Goal: Information Seeking & Learning: Compare options

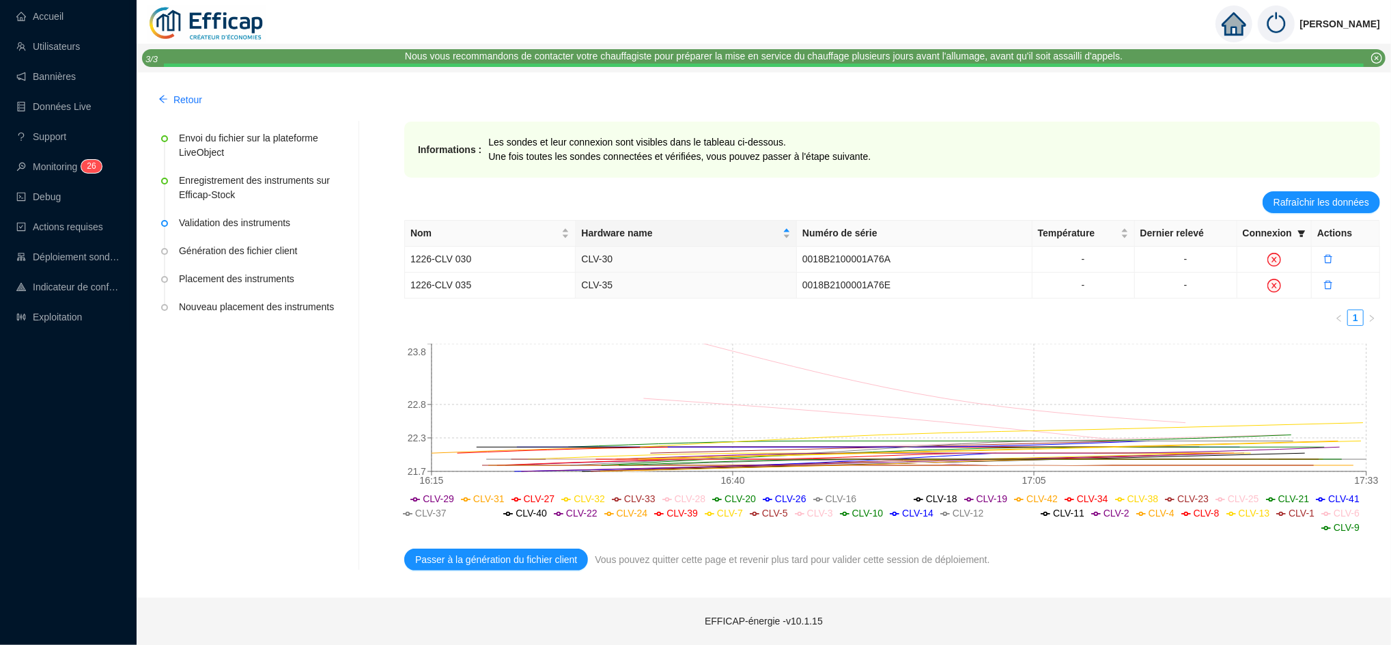
click at [292, 434] on div "Envoi du fichier sur la plateforme LiveObject Enregistrement des instruments su…" at bounding box center [251, 346] width 206 height 449
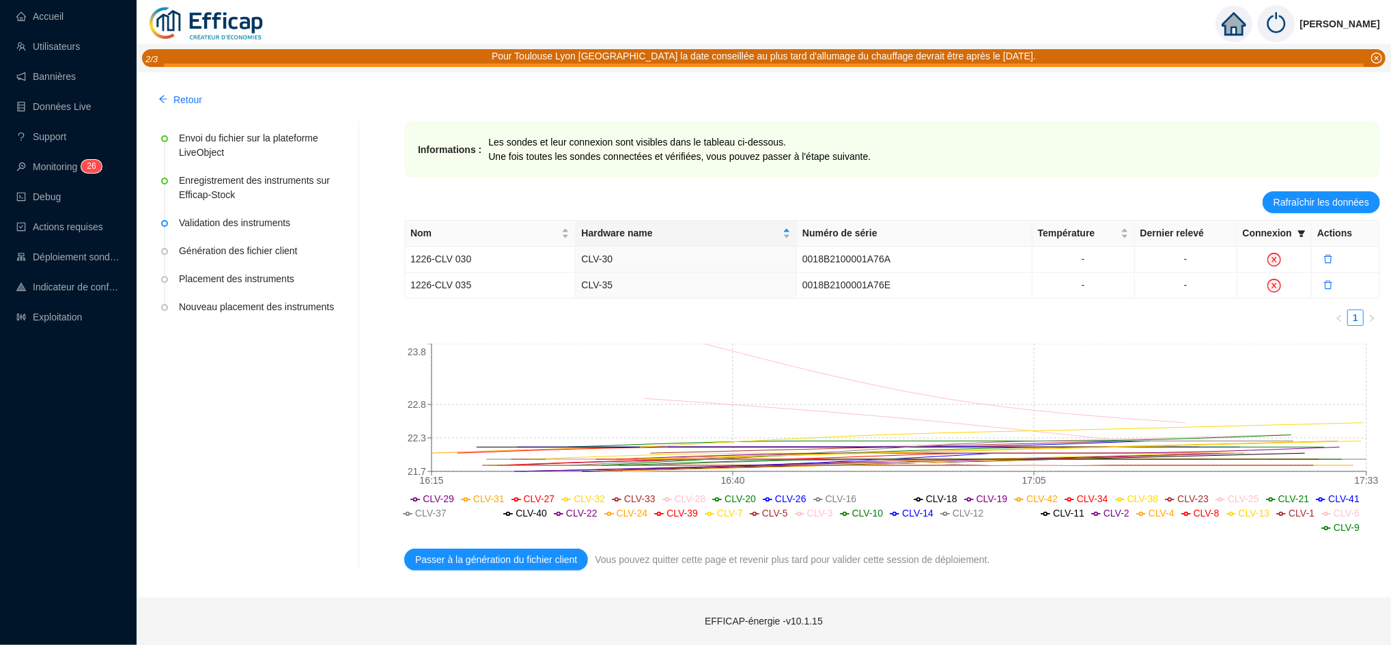
click at [1244, 16] on icon "home" at bounding box center [1234, 24] width 25 height 25
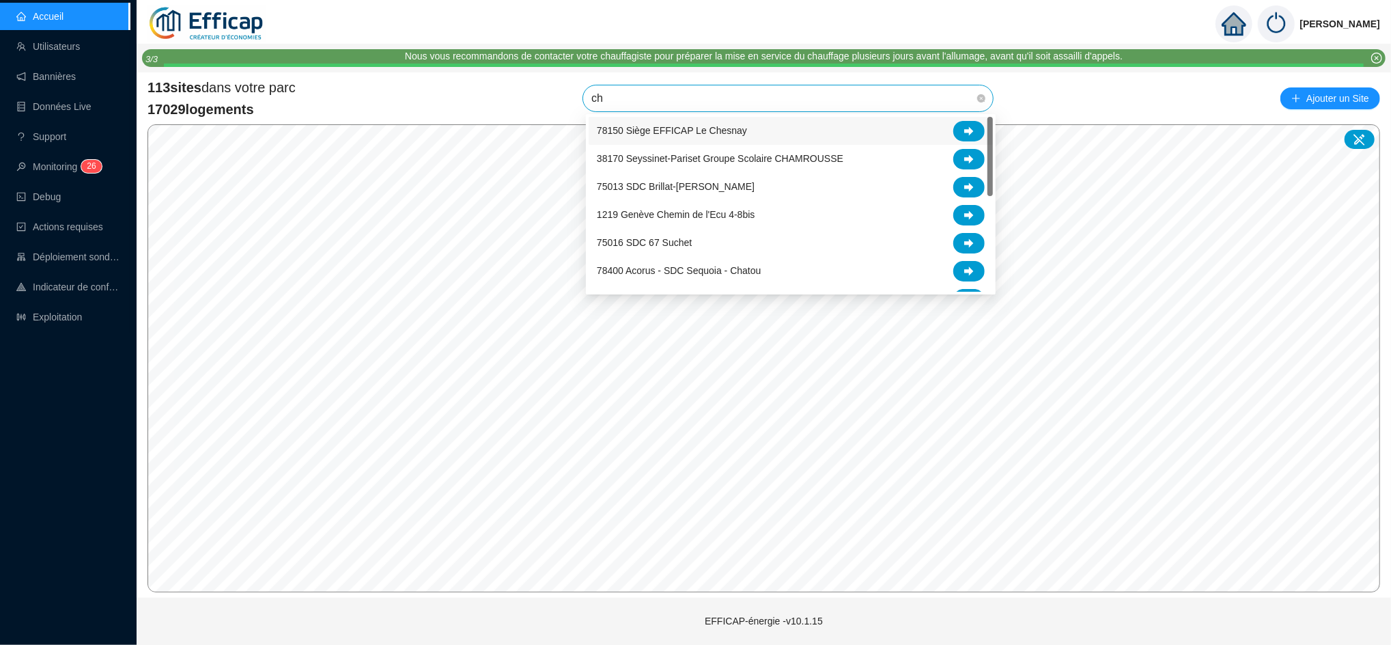
type input "che"
click at [975, 237] on div at bounding box center [968, 243] width 31 height 20
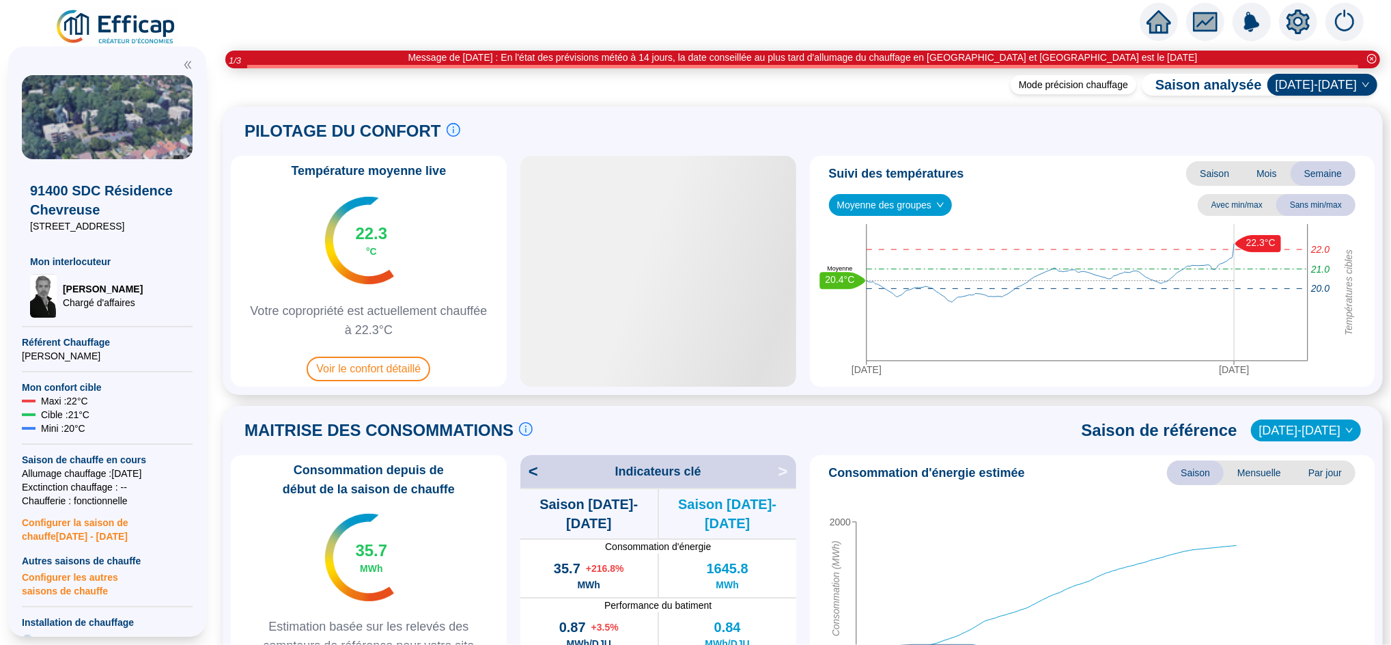
scroll to position [1, 0]
click at [393, 366] on span "Voir le confort détaillé" at bounding box center [369, 368] width 124 height 25
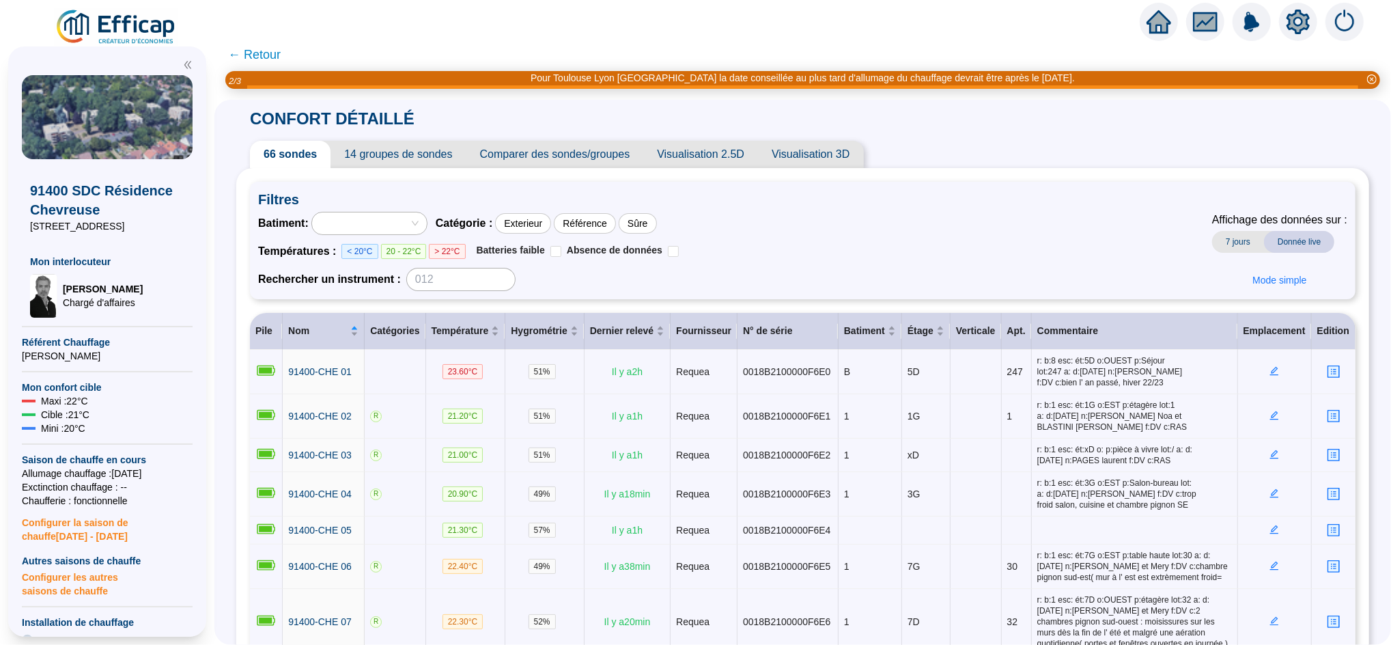
click at [548, 156] on span "Comparer des sondes/groupes" at bounding box center [555, 154] width 178 height 27
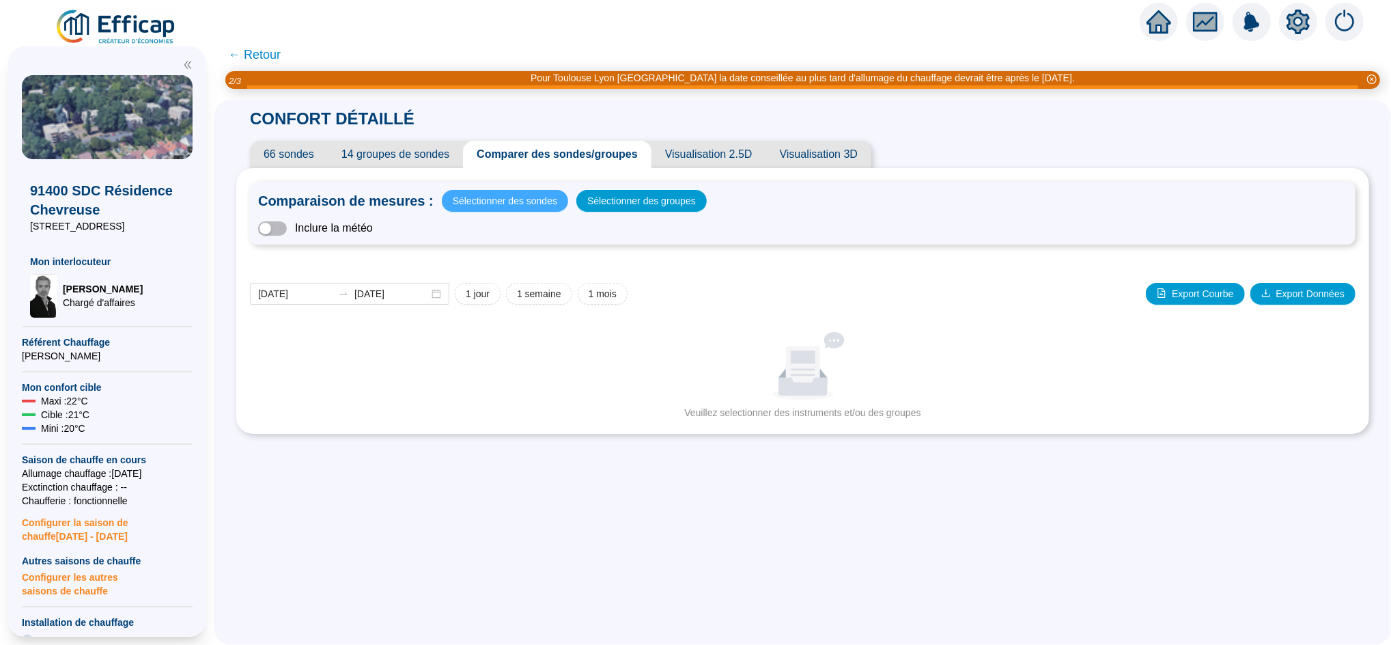
click at [529, 203] on span "Sélectionner des sondes" at bounding box center [505, 200] width 105 height 19
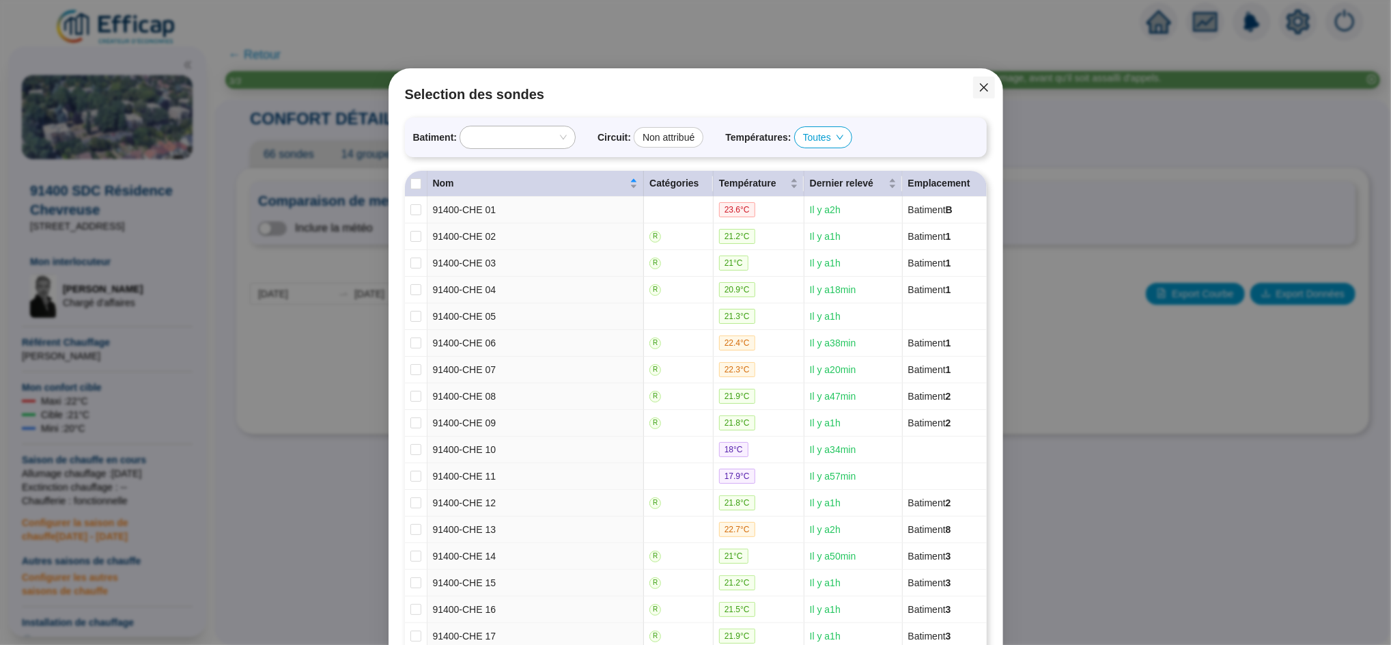
click at [973, 82] on span "Fermer" at bounding box center [984, 87] width 22 height 11
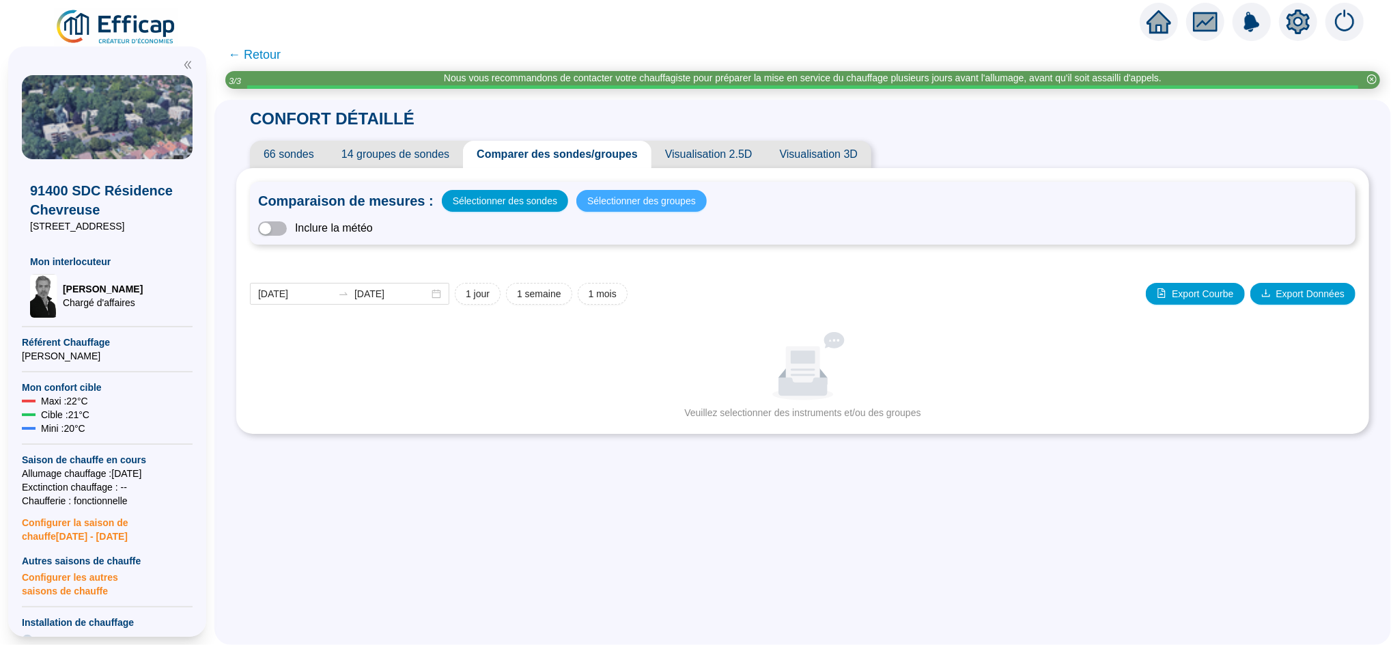
click at [645, 197] on span "Sélectionner des groupes" at bounding box center [641, 200] width 109 height 19
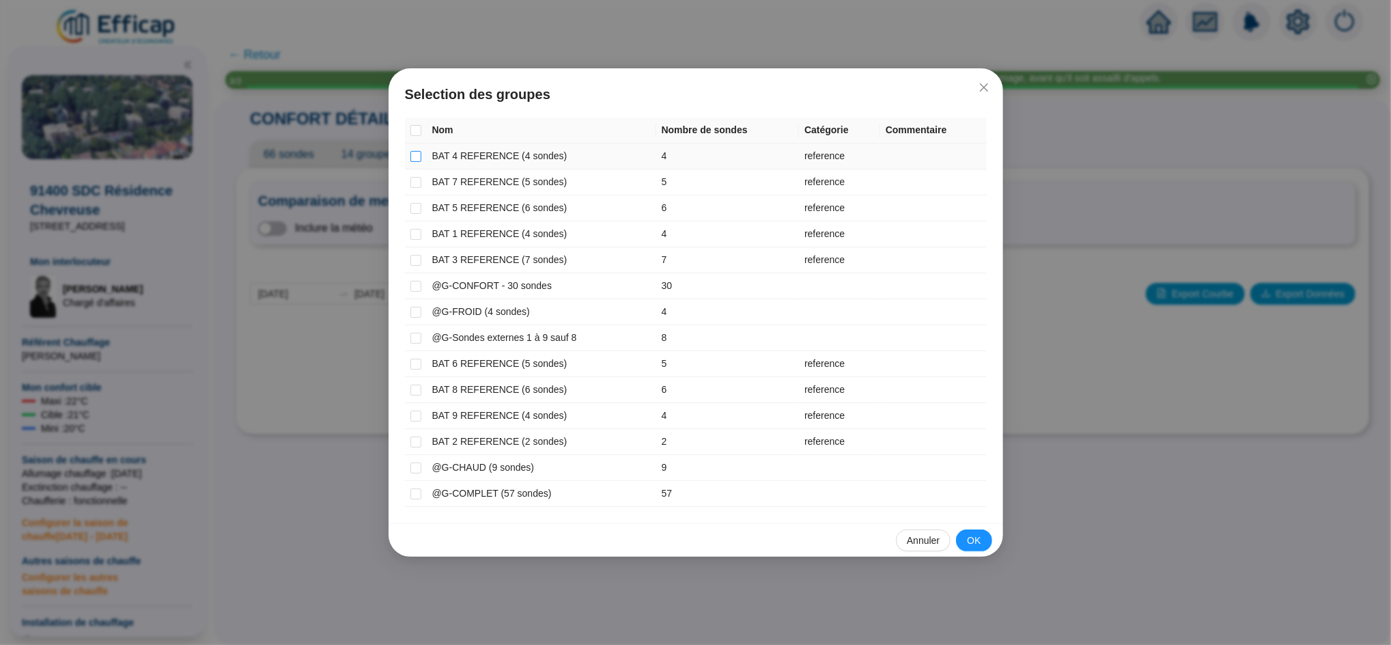
click at [413, 161] on input "checkbox" at bounding box center [415, 156] width 11 height 11
checkbox input "true"
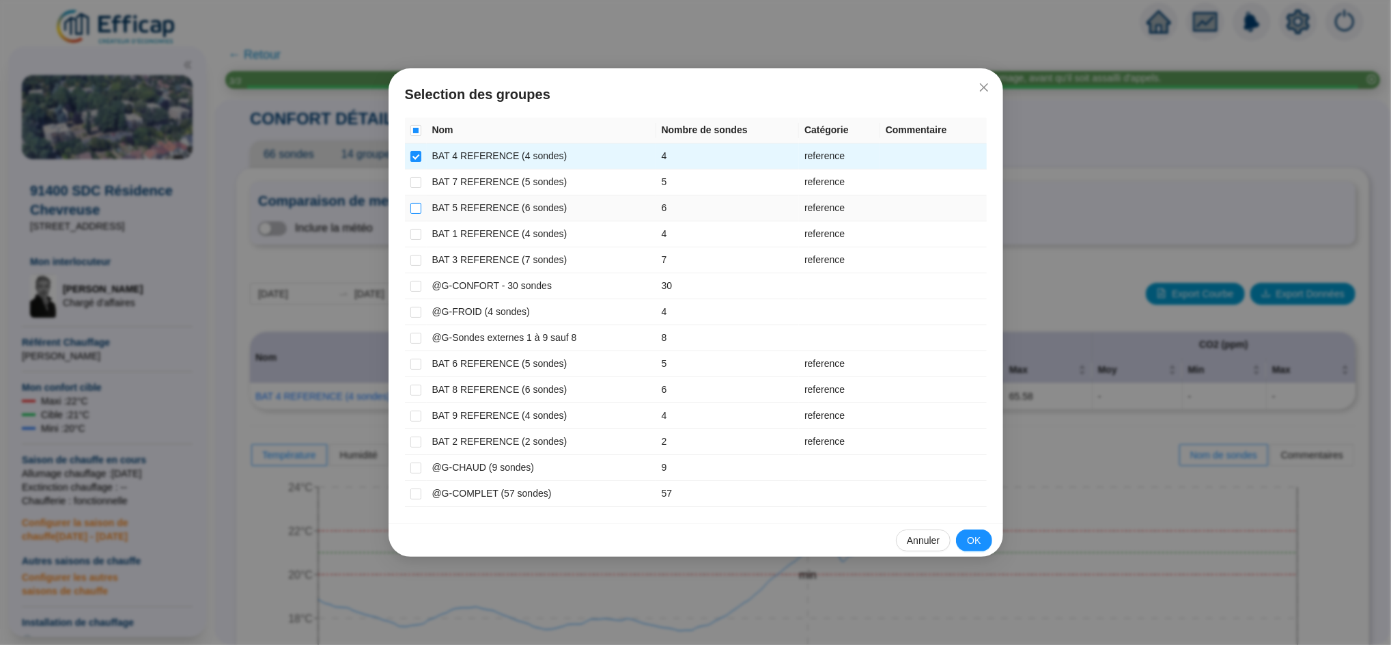
drag, startPoint x: 414, startPoint y: 178, endPoint x: 418, endPoint y: 200, distance: 22.9
click at [418, 200] on tbody "BAT 4 REFERENCE (4 sondes) 4 reference BAT 7 REFERENCE (5 sondes) 5 reference B…" at bounding box center [696, 324] width 582 height 363
click at [418, 201] on label at bounding box center [415, 208] width 11 height 14
click at [418, 203] on input "checkbox" at bounding box center [415, 208] width 11 height 11
checkbox input "true"
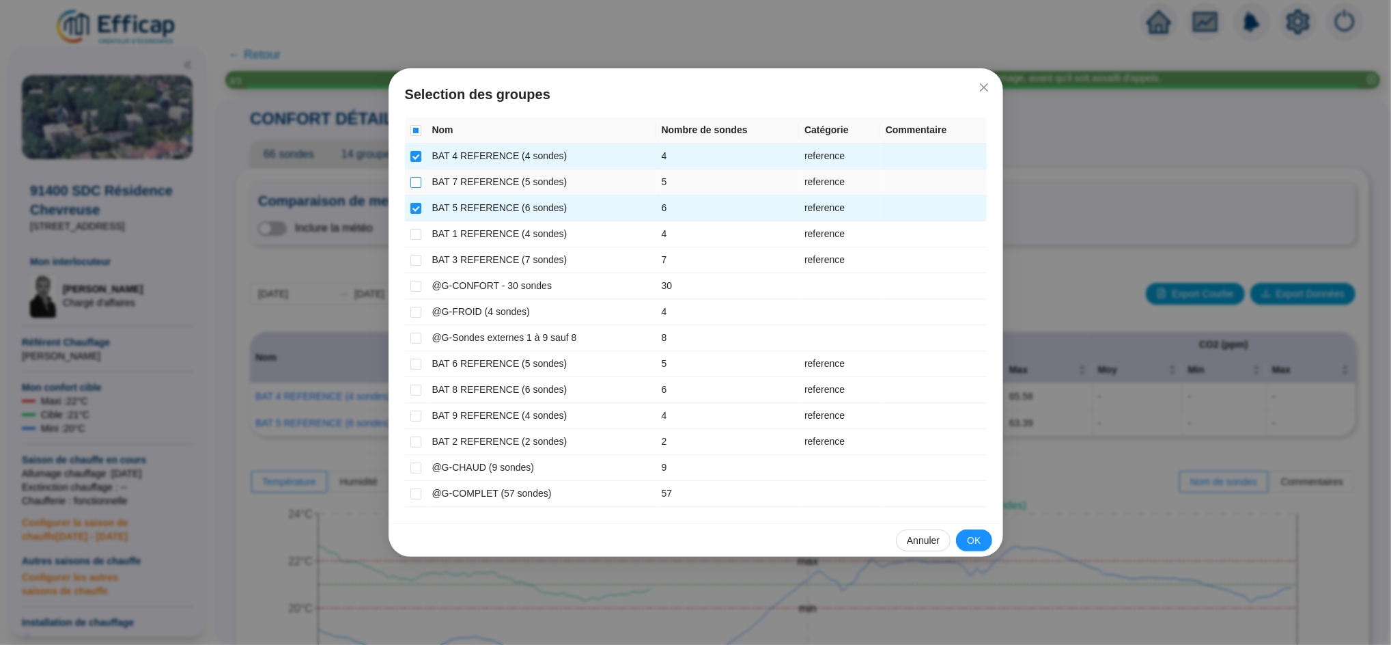
click at [413, 182] on input "checkbox" at bounding box center [415, 182] width 11 height 11
checkbox input "true"
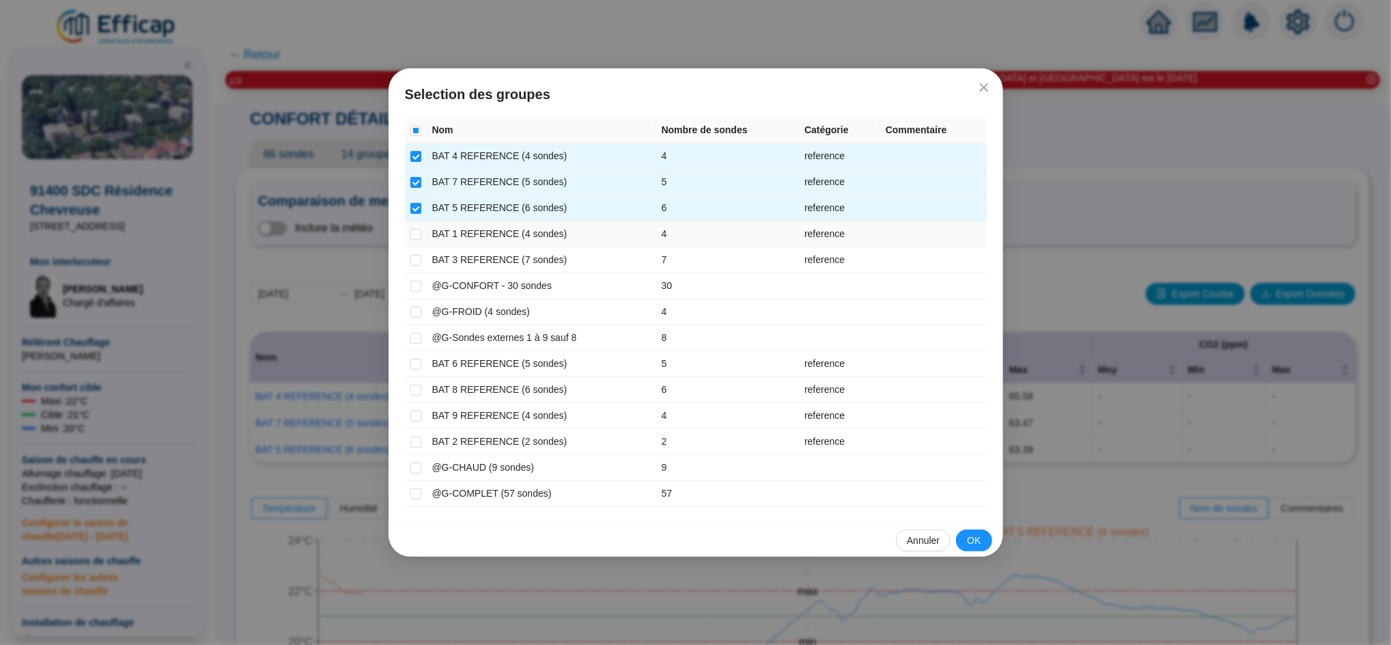
click at [417, 225] on td at bounding box center [416, 234] width 22 height 26
click at [417, 235] on input "checkbox" at bounding box center [415, 234] width 11 height 11
checkbox input "true"
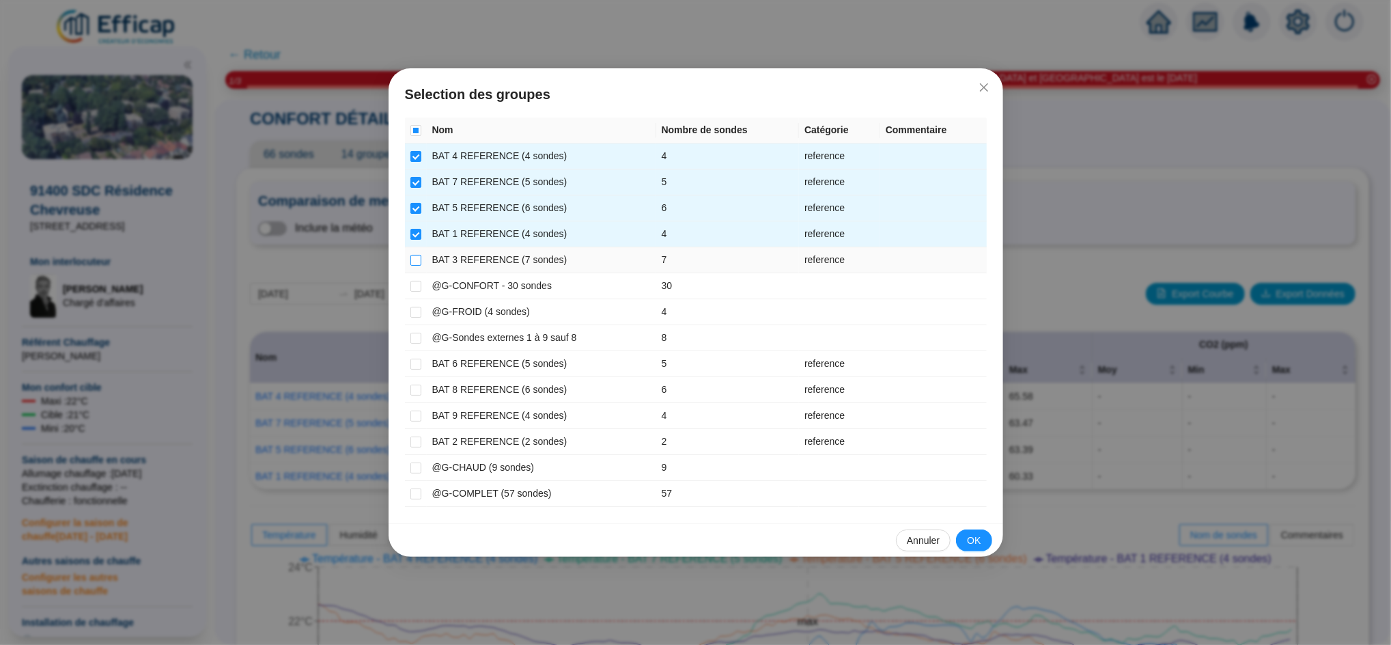
click at [418, 262] on input "checkbox" at bounding box center [415, 260] width 11 height 11
checkbox input "true"
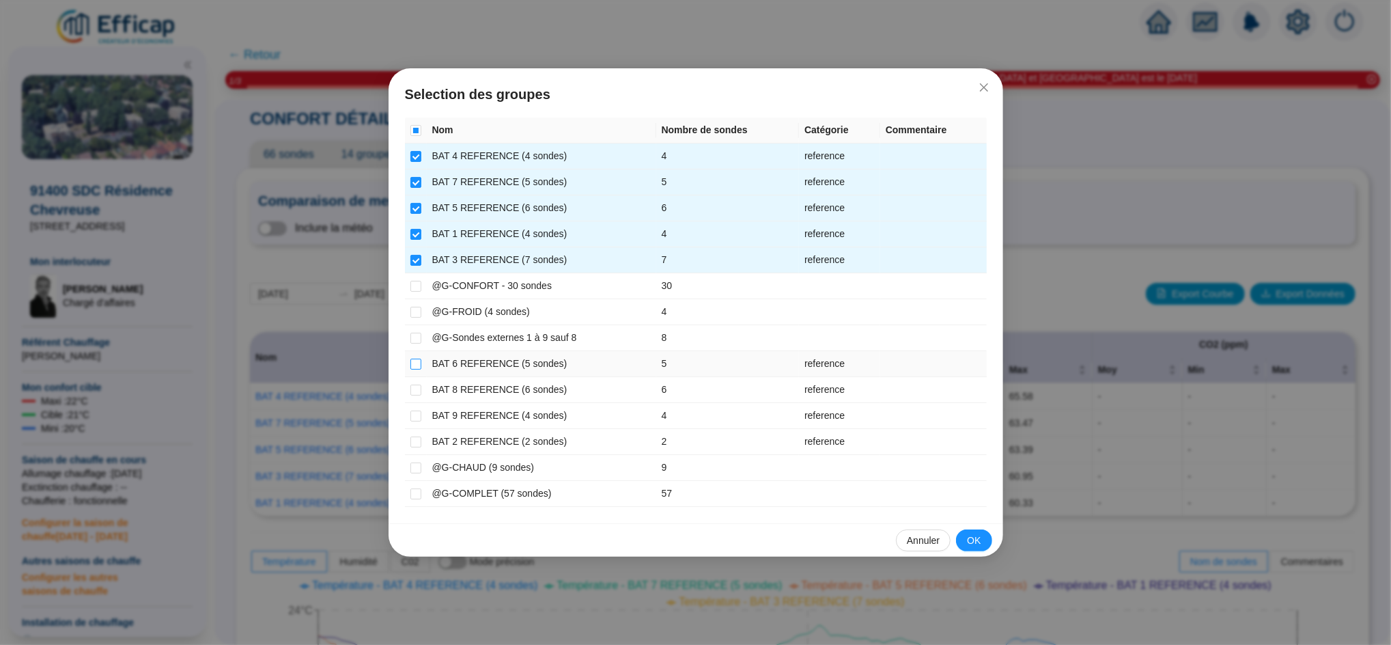
click at [417, 367] on input "checkbox" at bounding box center [415, 364] width 11 height 11
checkbox input "true"
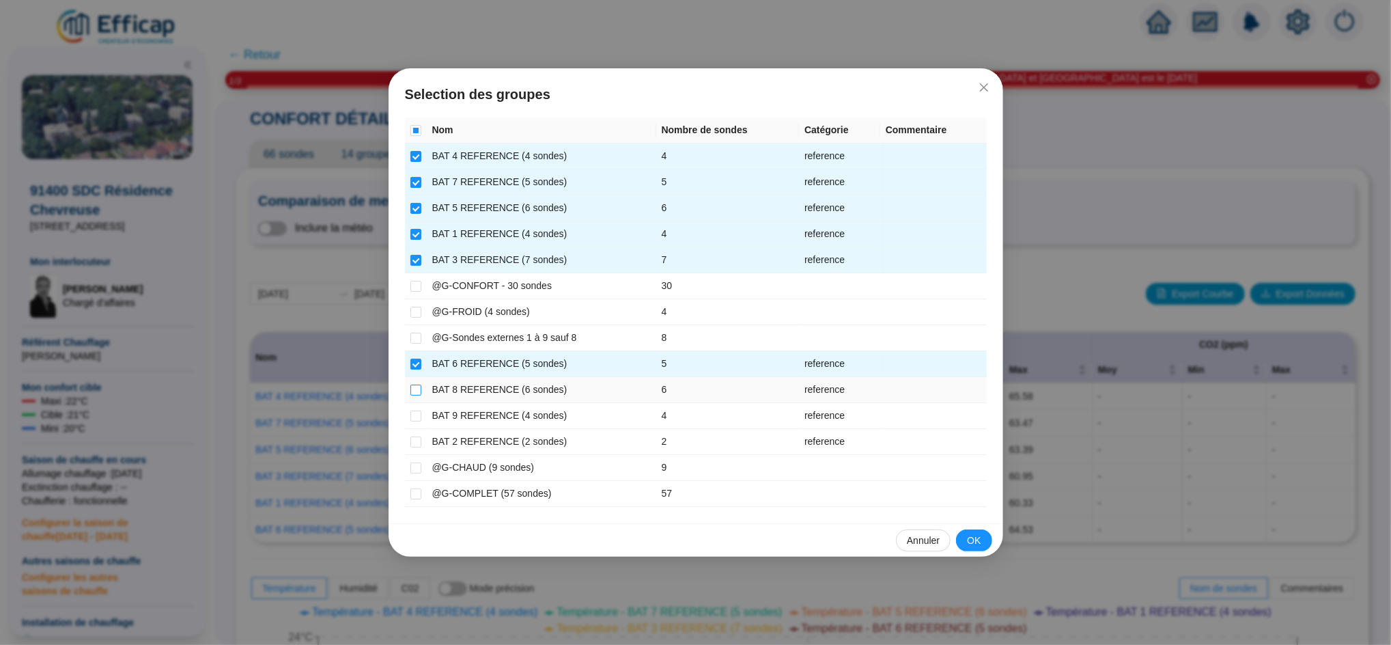
click at [417, 385] on input "checkbox" at bounding box center [415, 390] width 11 height 11
checkbox input "true"
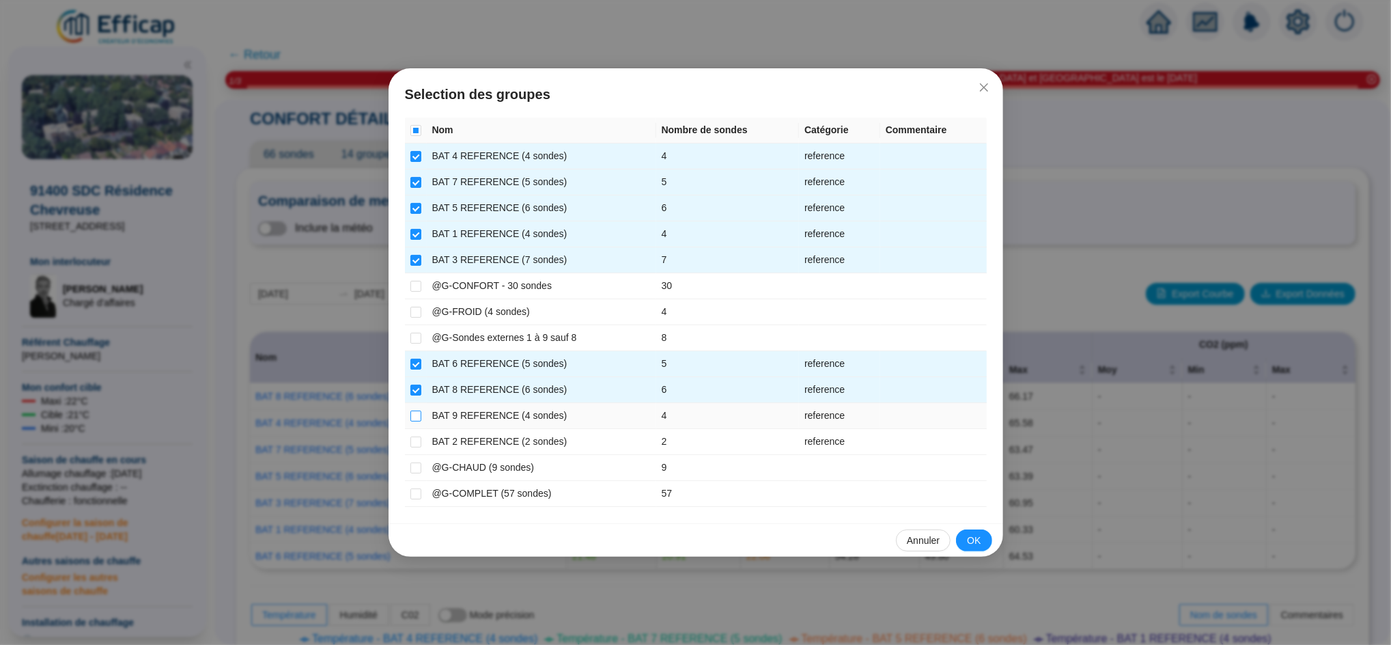
click at [416, 413] on input "checkbox" at bounding box center [415, 415] width 11 height 11
checkbox input "true"
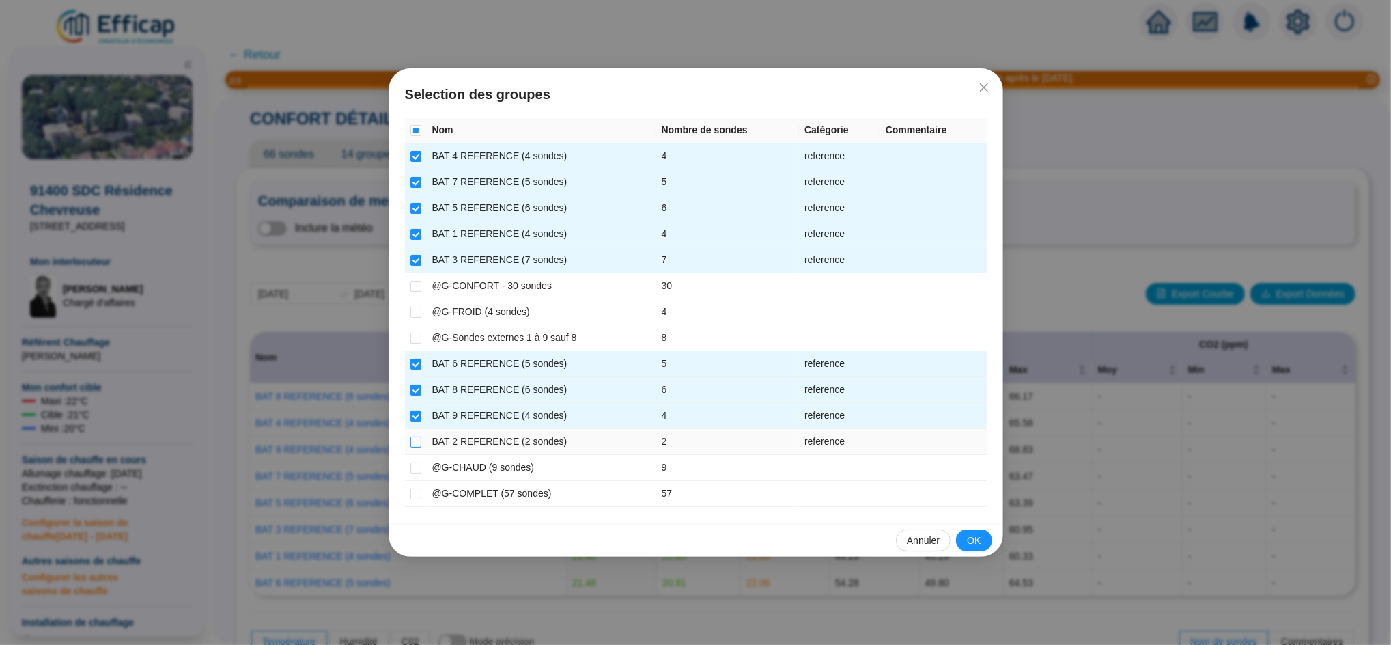
click at [412, 441] on input "checkbox" at bounding box center [415, 441] width 11 height 11
checkbox input "true"
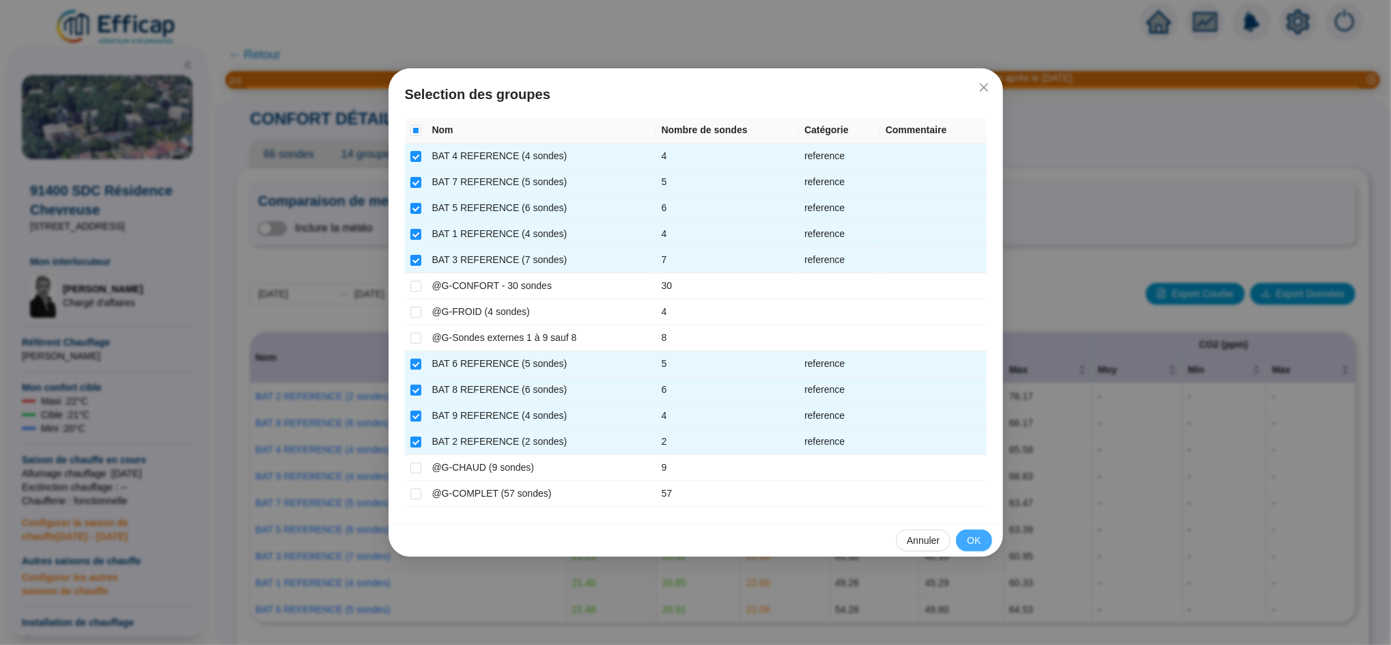
click at [980, 539] on span "OK" at bounding box center [974, 540] width 14 height 14
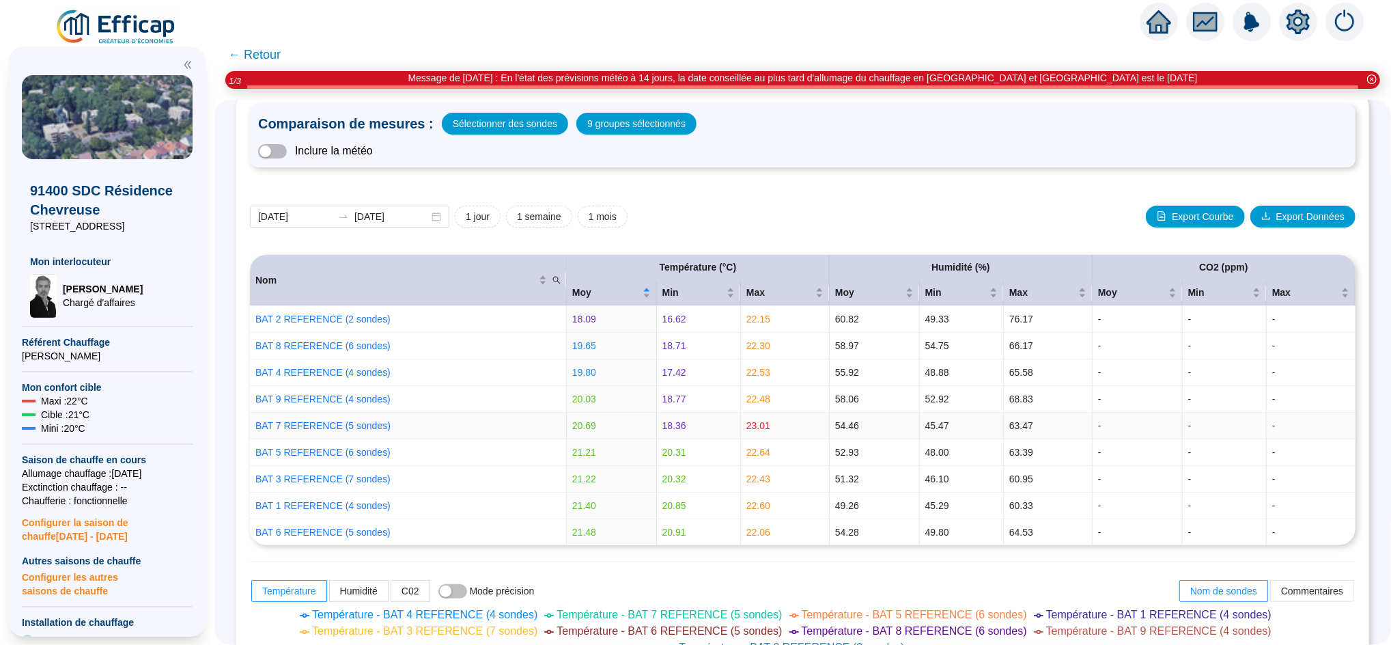
scroll to position [70, 0]
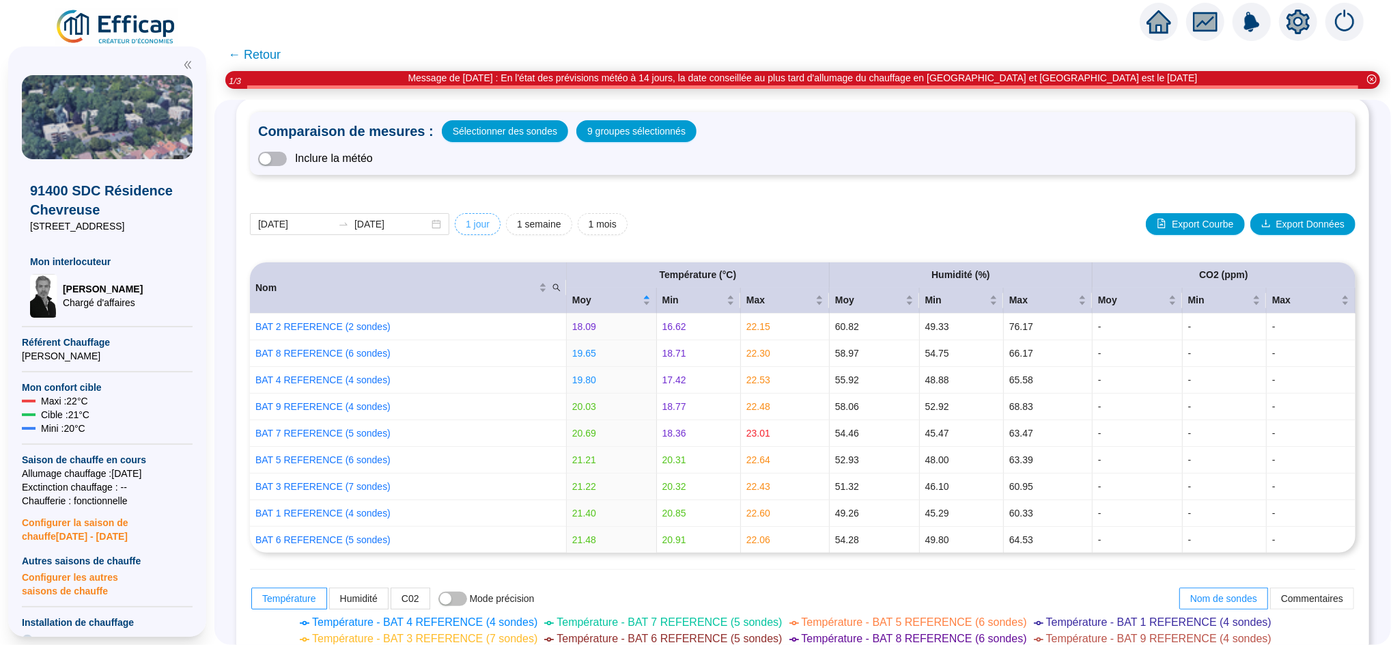
click at [488, 221] on span "1 jour" at bounding box center [478, 224] width 24 height 14
type input "[DATE]"
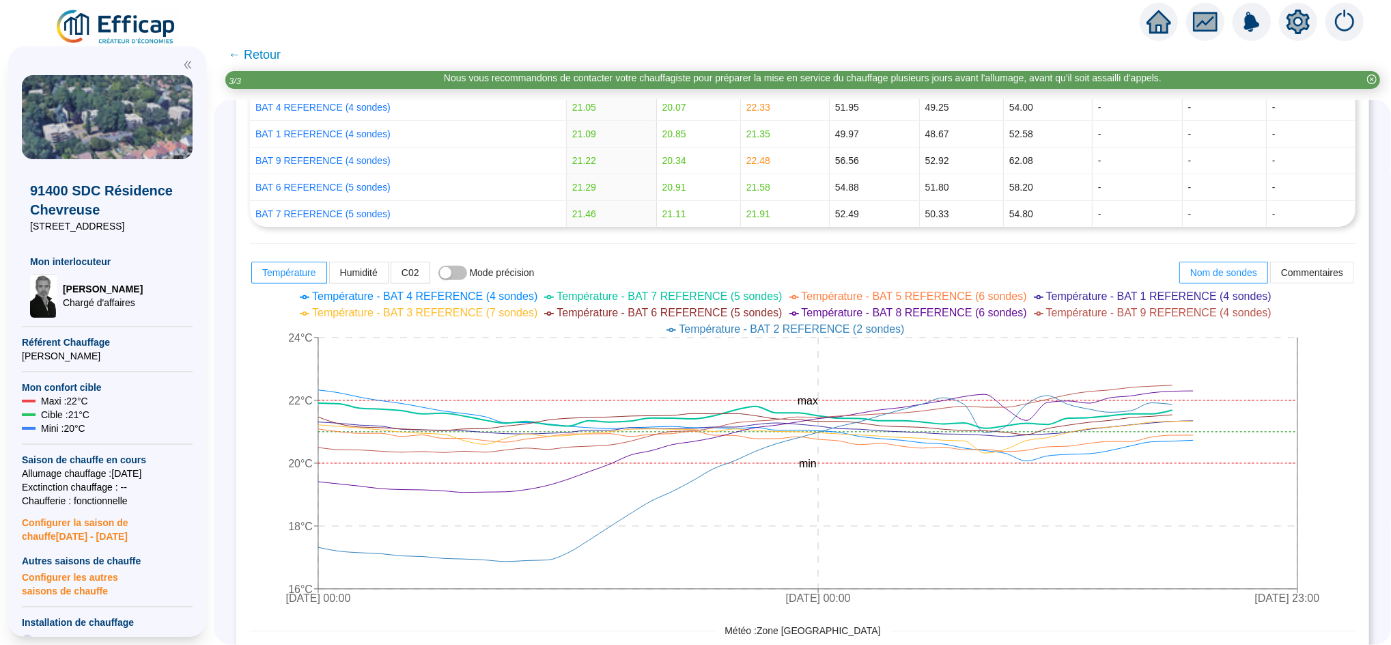
scroll to position [396, 0]
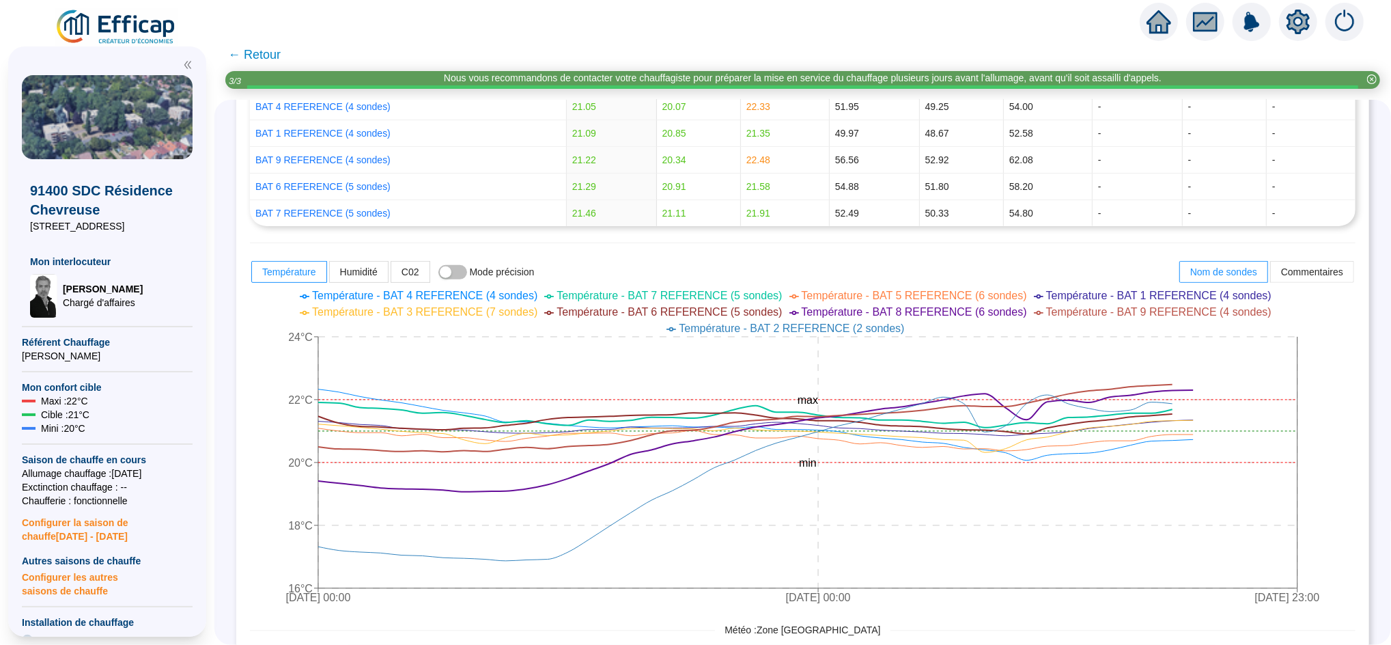
click at [914, 311] on span "Température - BAT 8 REFERENCE (6 sondes)" at bounding box center [914, 312] width 225 height 12
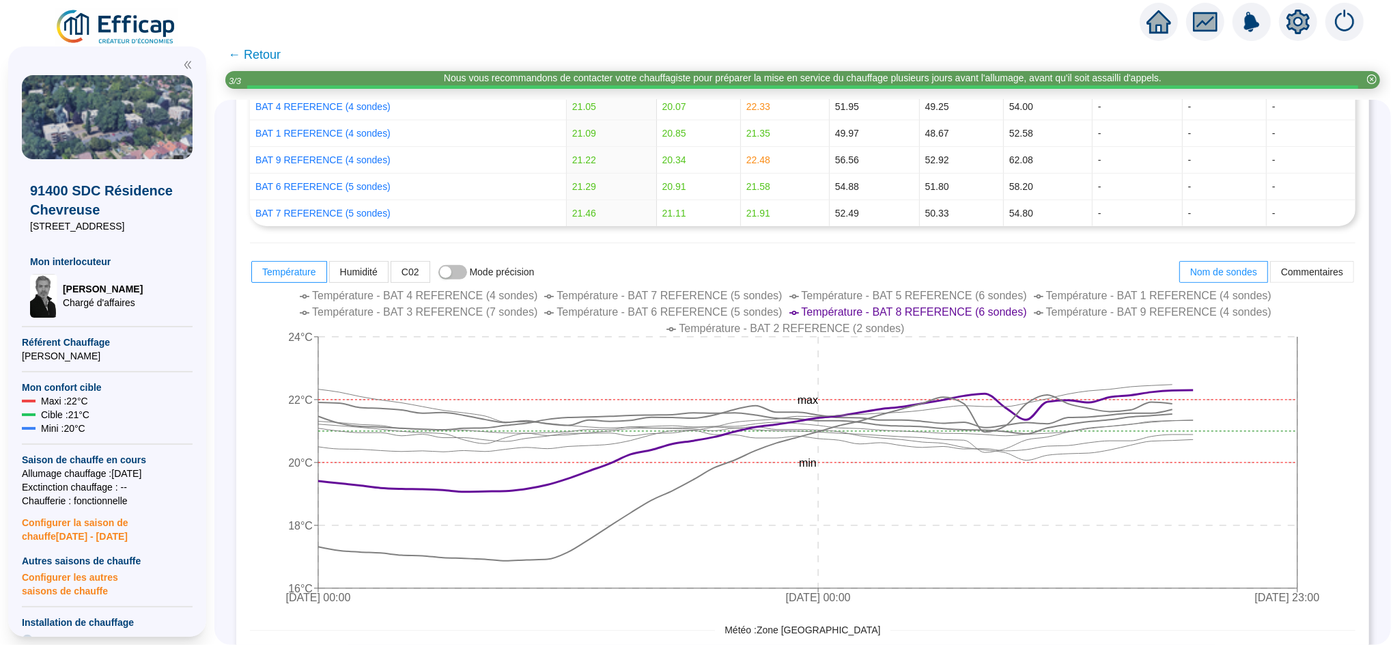
click at [779, 329] on span "Température - BAT 2 REFERENCE (2 sondes)" at bounding box center [791, 328] width 225 height 12
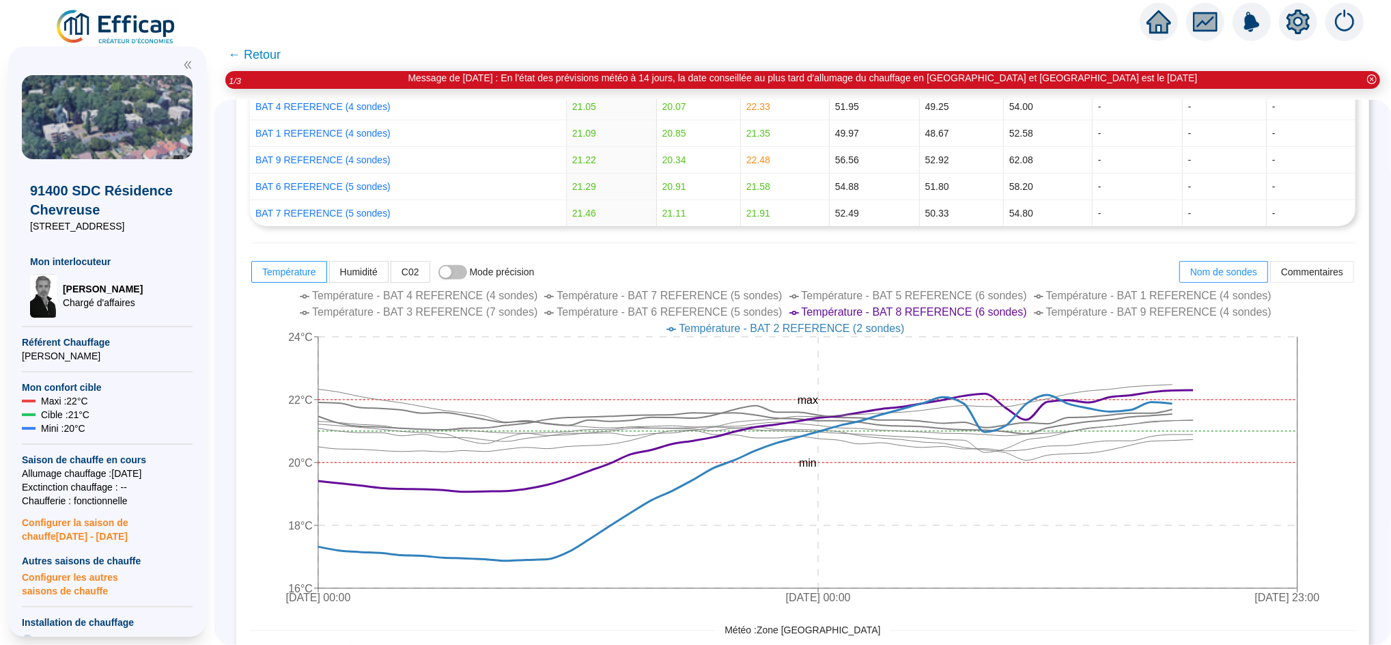
click at [779, 329] on span "Température - BAT 2 REFERENCE (2 sondes)" at bounding box center [791, 328] width 225 height 12
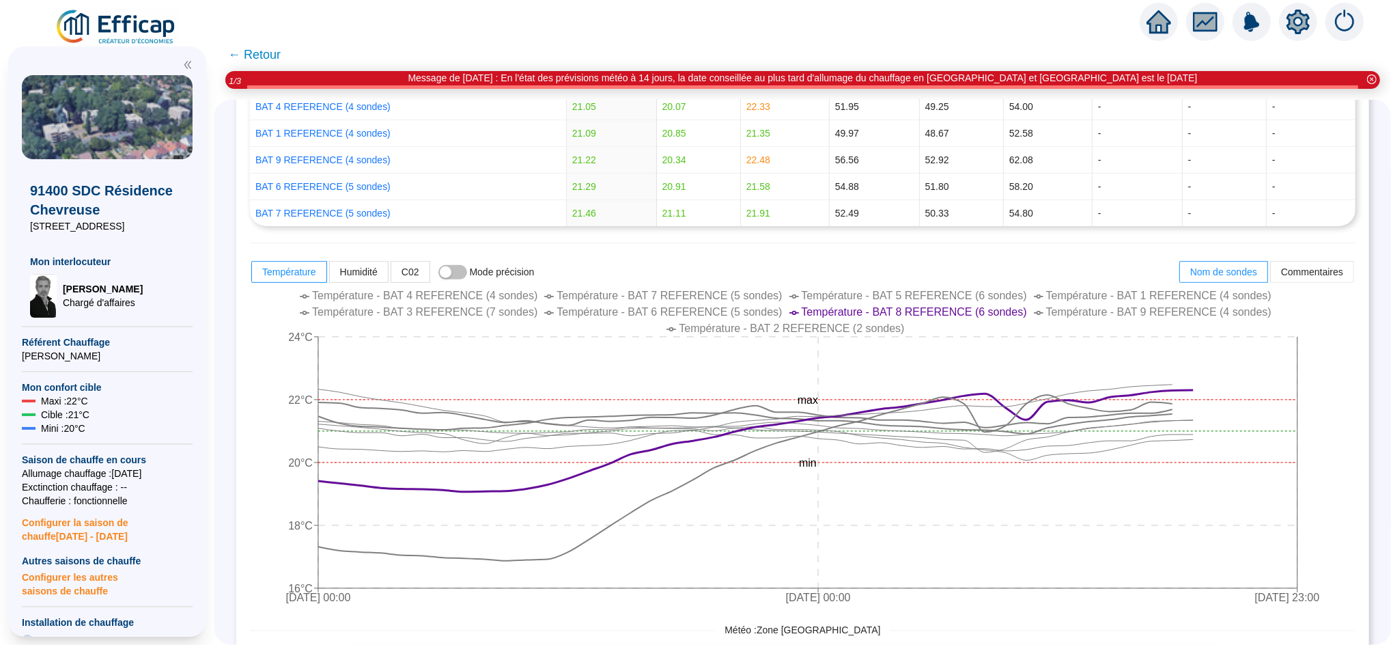
click at [779, 329] on span "Température - BAT 2 REFERENCE (2 sondes)" at bounding box center [791, 328] width 225 height 12
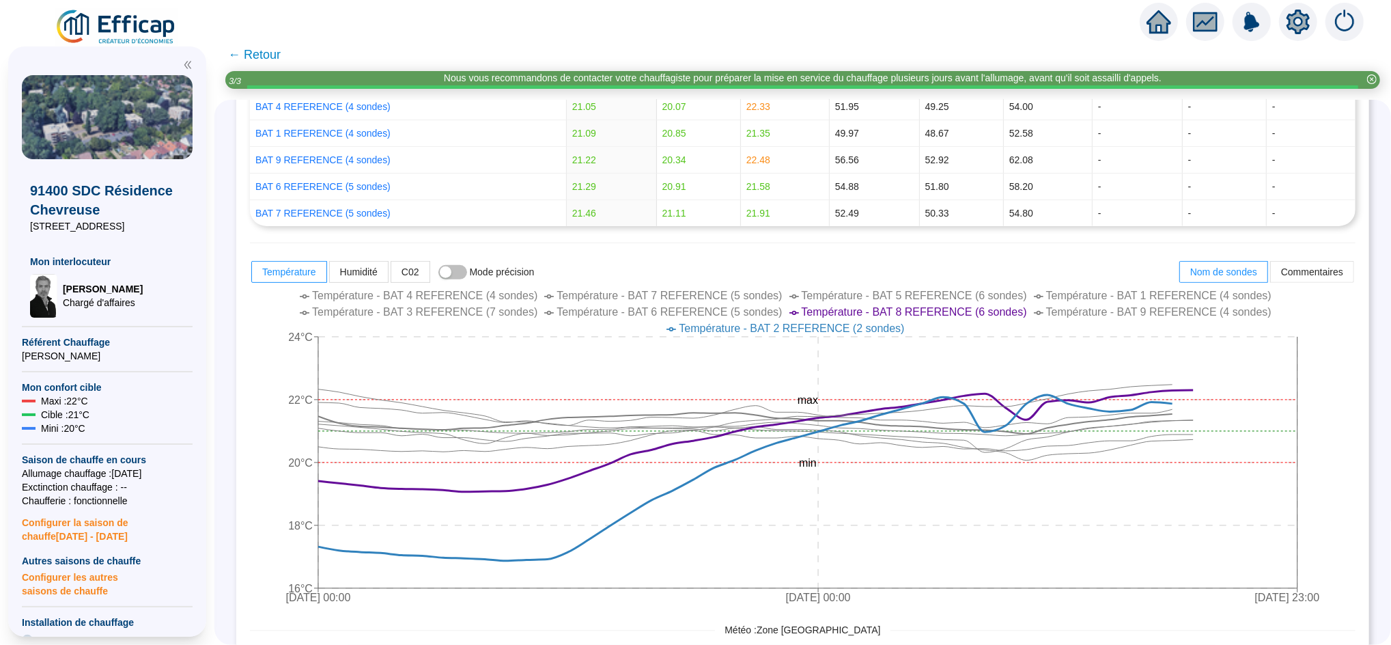
click at [281, 53] on span "← Retour" at bounding box center [254, 54] width 53 height 19
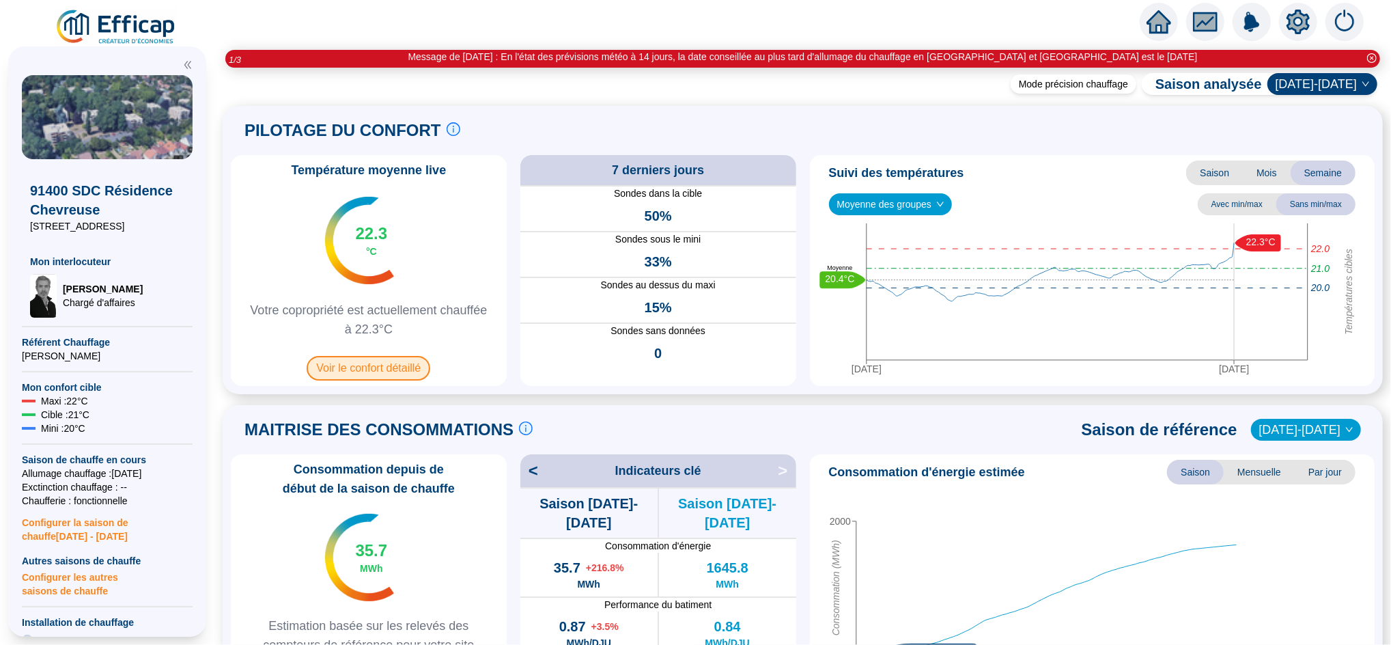
click at [368, 378] on span "Voir le confort détaillé" at bounding box center [369, 368] width 124 height 25
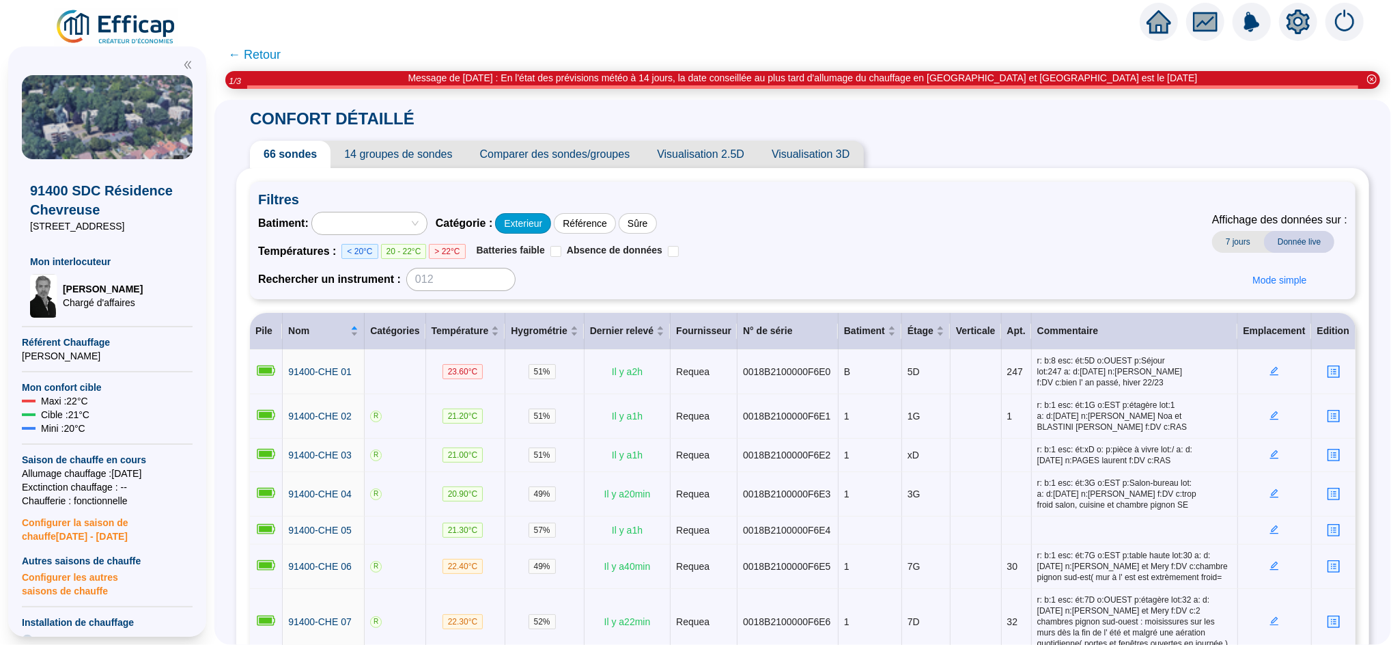
click at [543, 214] on div "Exterieur" at bounding box center [523, 223] width 56 height 20
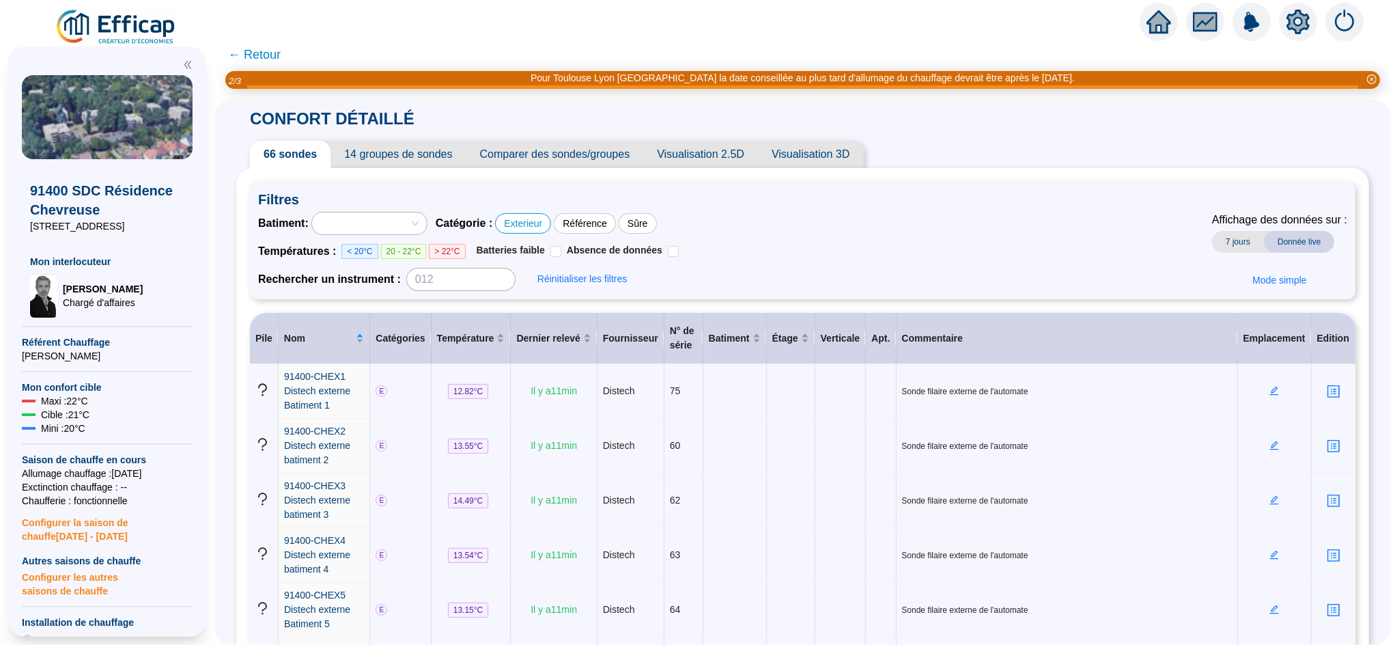
click at [520, 156] on span "Comparer des sondes/groupes" at bounding box center [555, 154] width 178 height 27
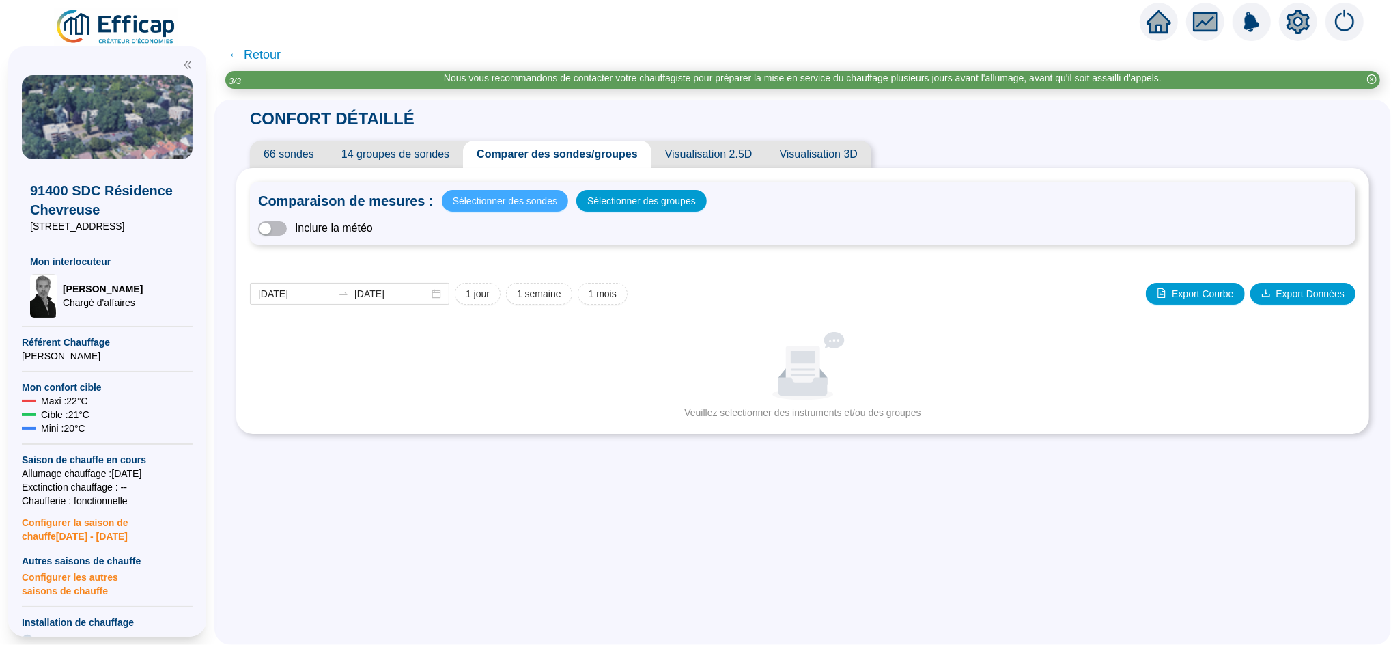
click at [525, 195] on span "Sélectionner des sondes" at bounding box center [505, 200] width 105 height 19
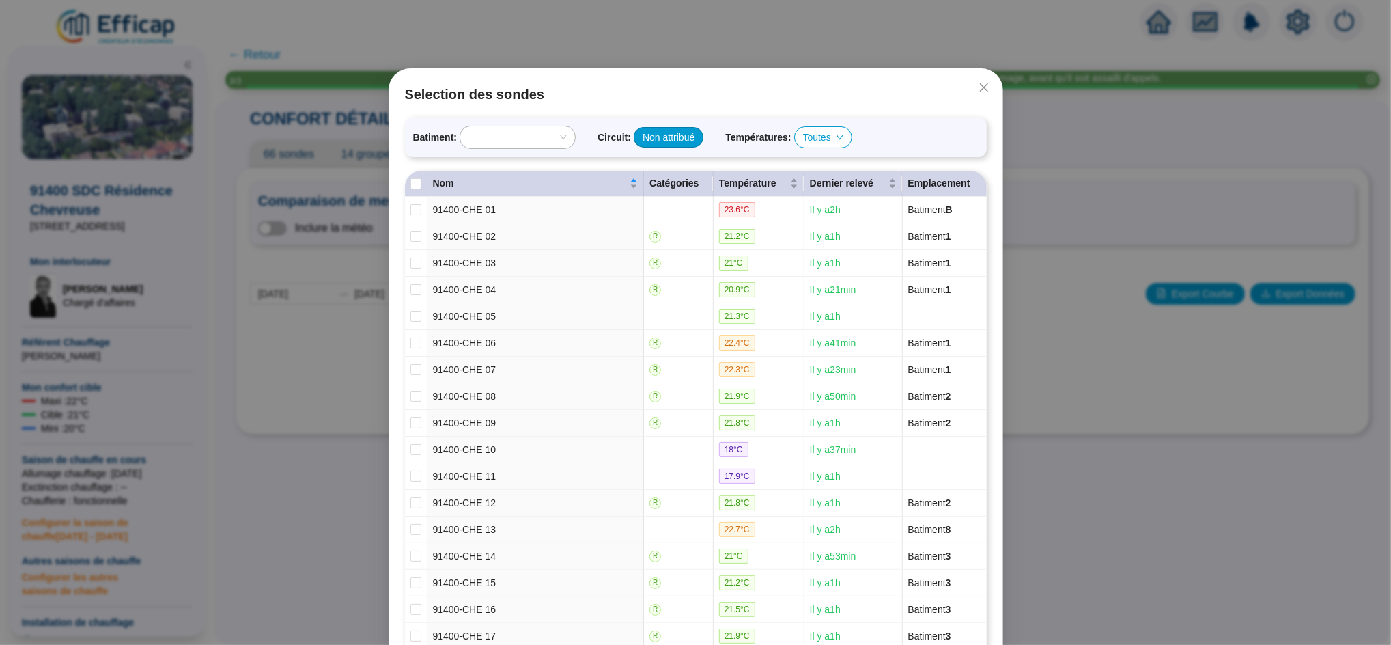
click at [680, 137] on div "Non attribué" at bounding box center [669, 137] width 70 height 20
click at [818, 136] on span "Toutes" at bounding box center [823, 137] width 40 height 20
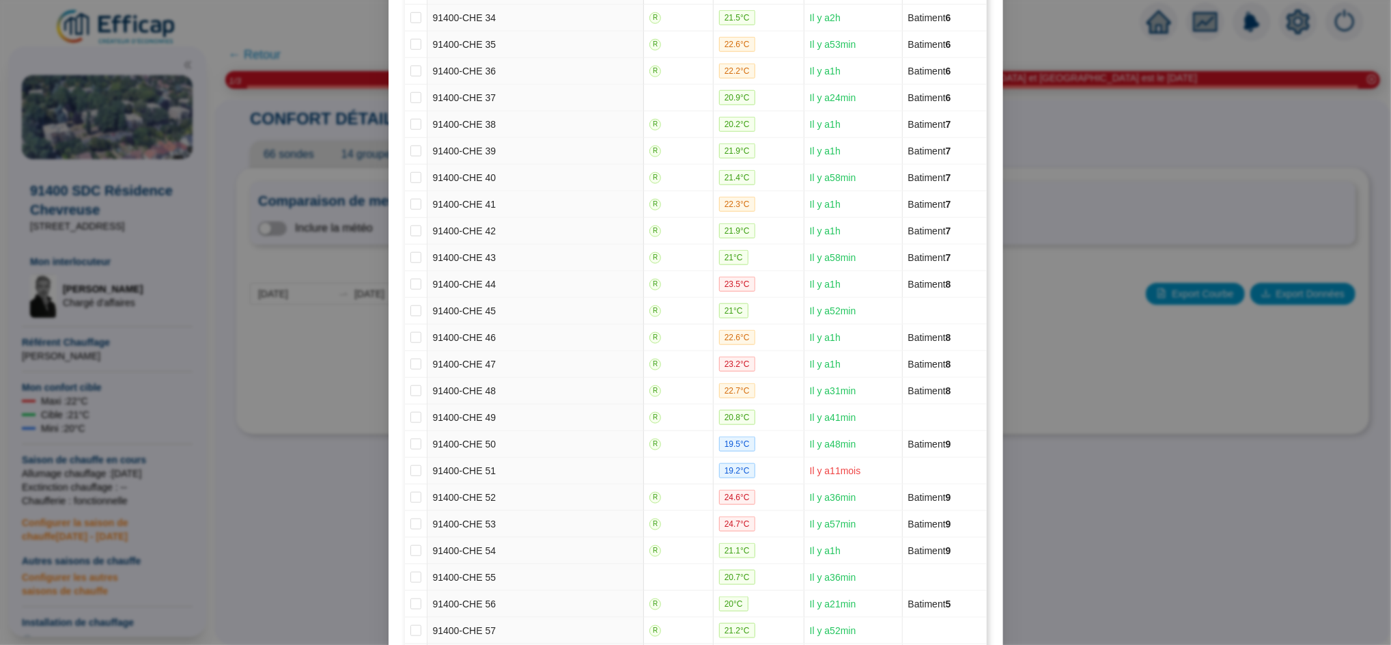
scroll to position [1433, 0]
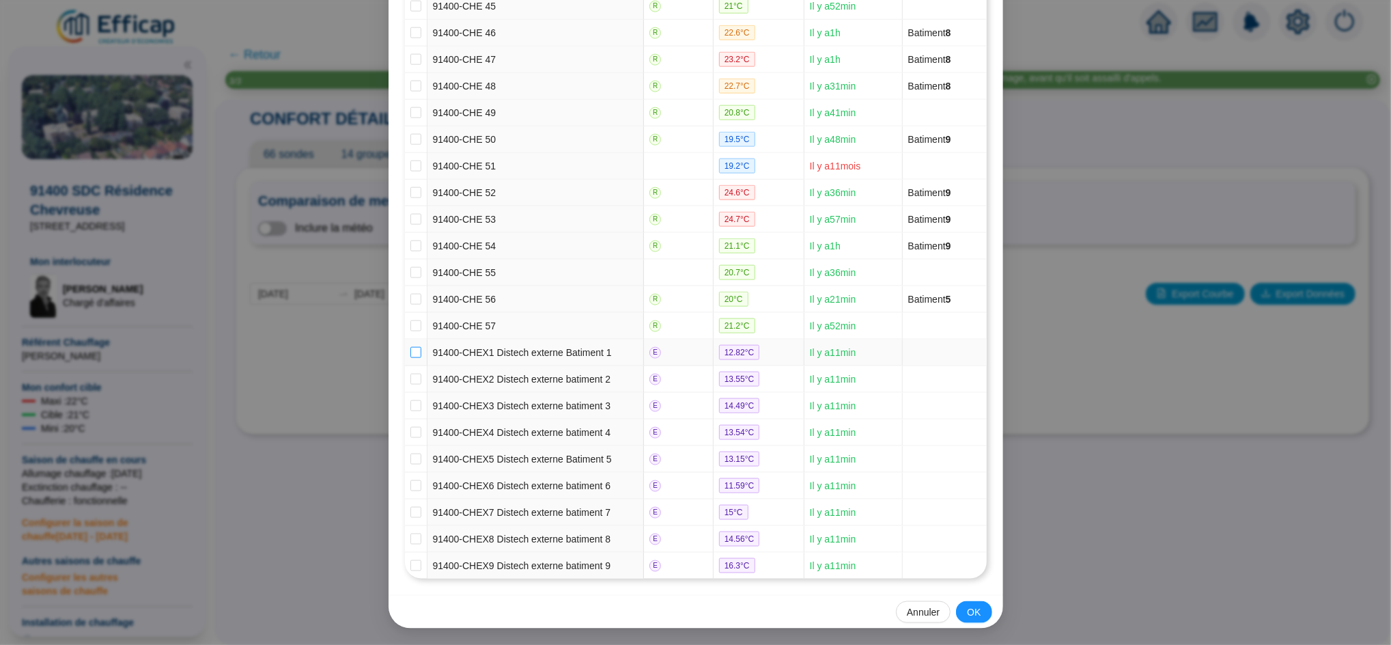
click at [411, 347] on input "checkbox" at bounding box center [415, 352] width 11 height 11
checkbox input "true"
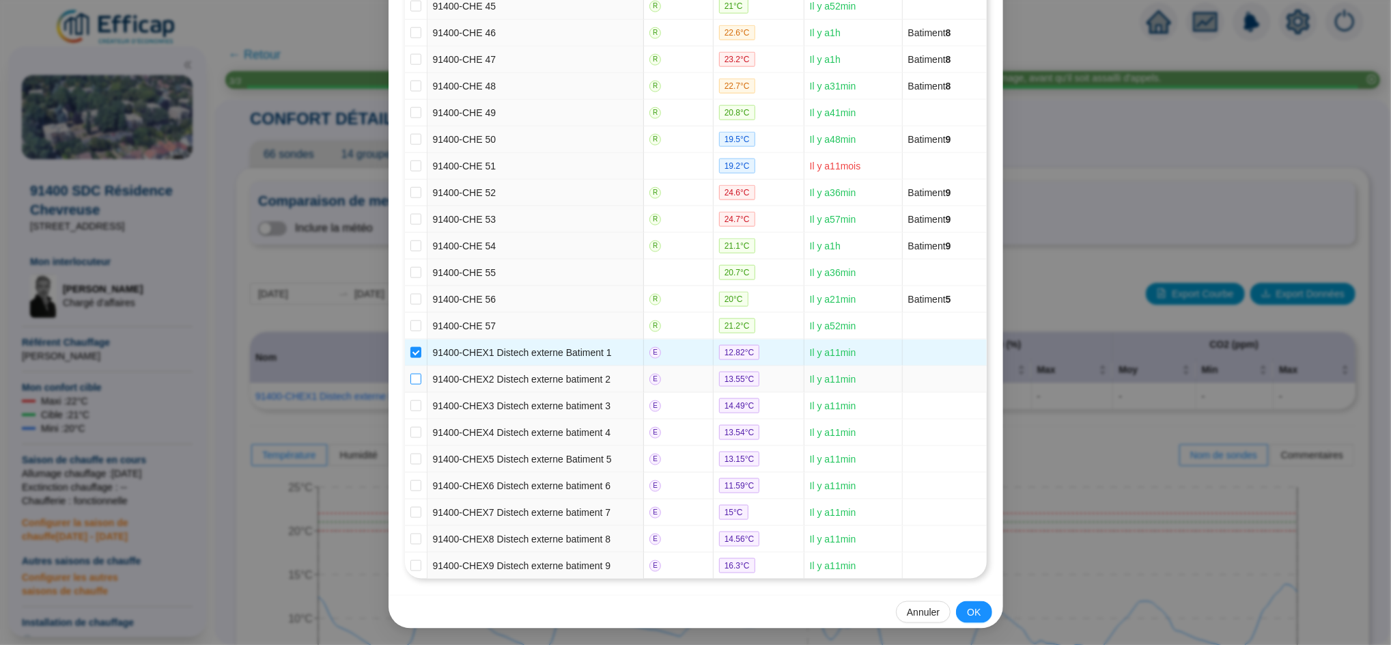
click at [410, 374] on input "checkbox" at bounding box center [415, 379] width 11 height 11
checkbox input "true"
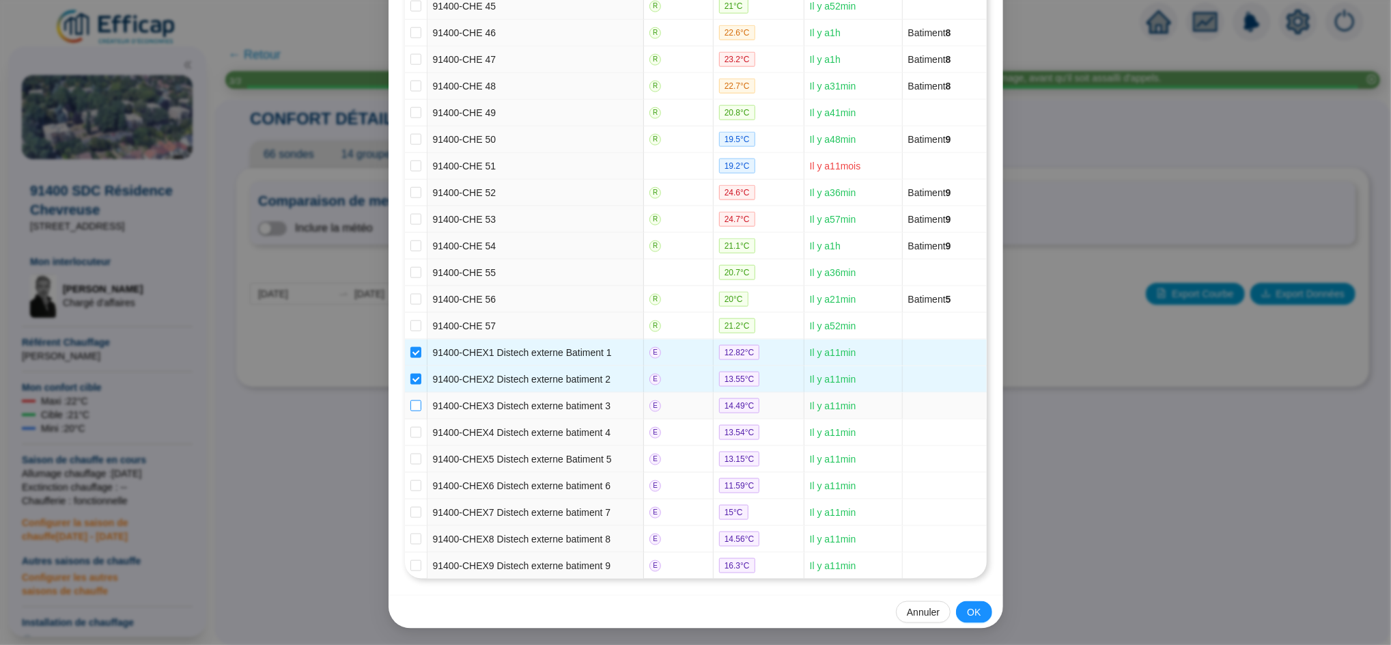
click at [410, 400] on input "checkbox" at bounding box center [415, 405] width 11 height 11
checkbox input "true"
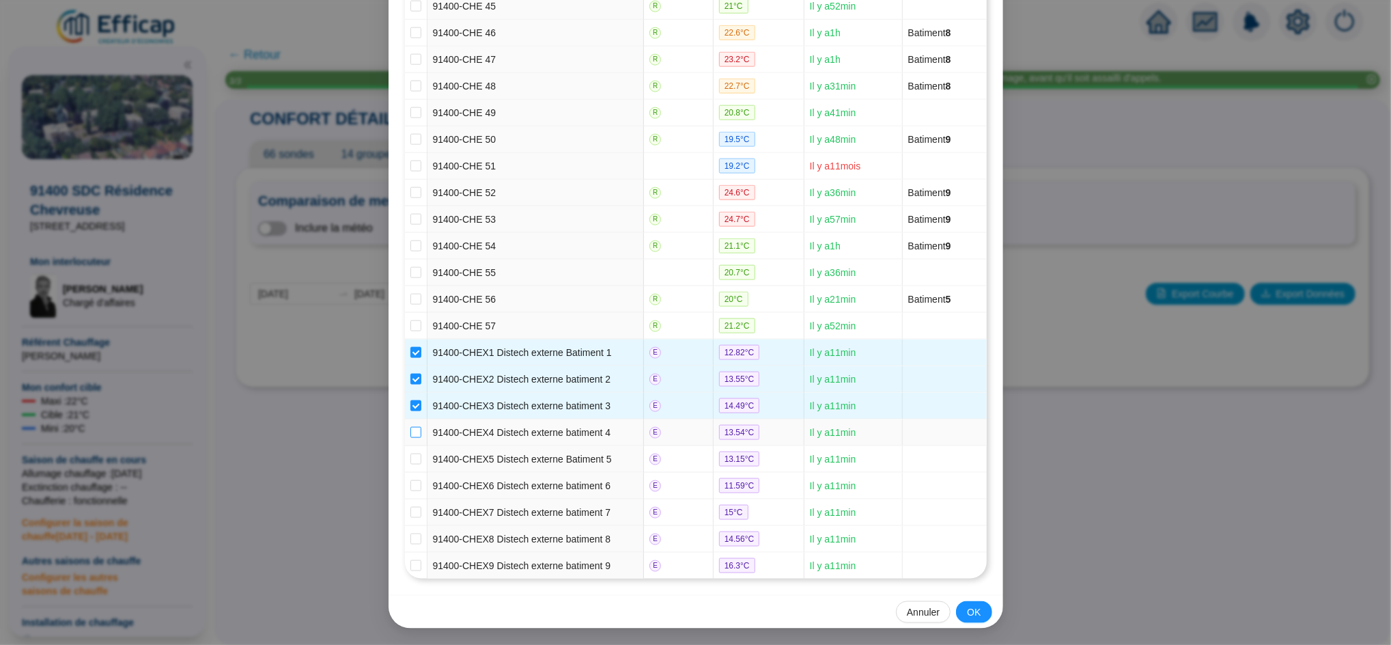
click at [410, 427] on input "checkbox" at bounding box center [415, 432] width 11 height 11
checkbox input "true"
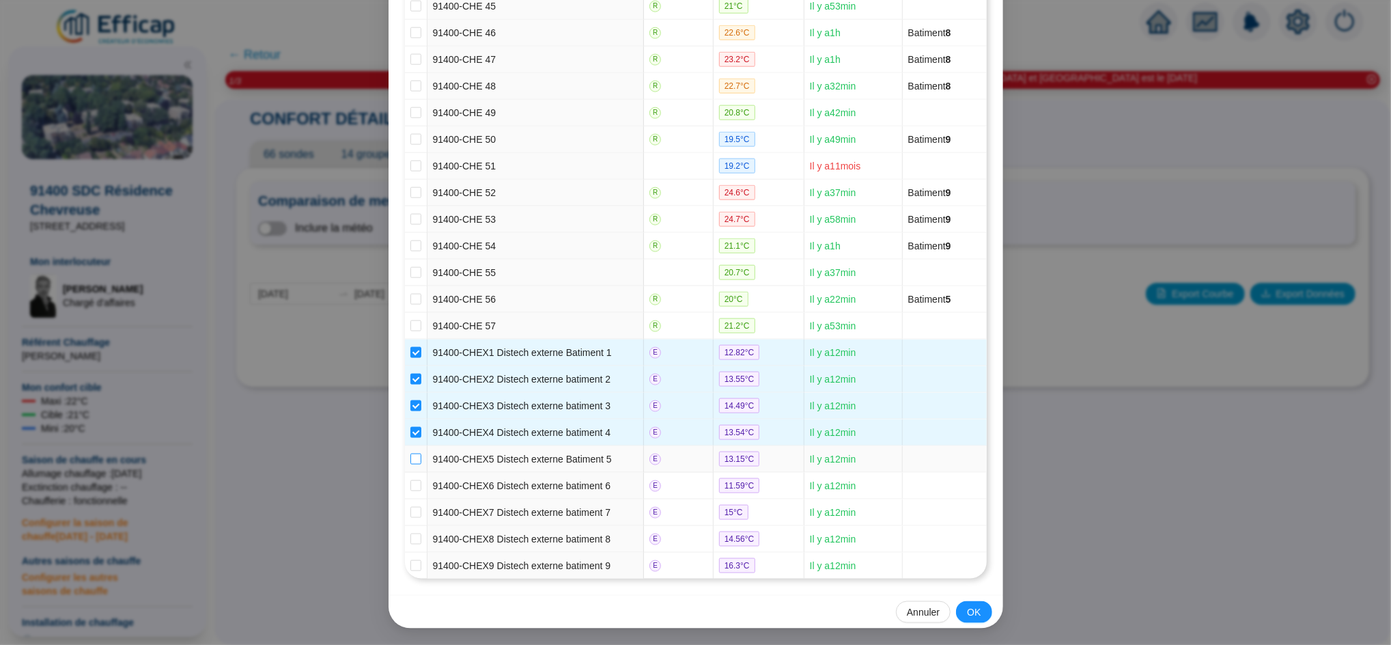
click at [410, 459] on input "checkbox" at bounding box center [415, 459] width 11 height 11
checkbox input "true"
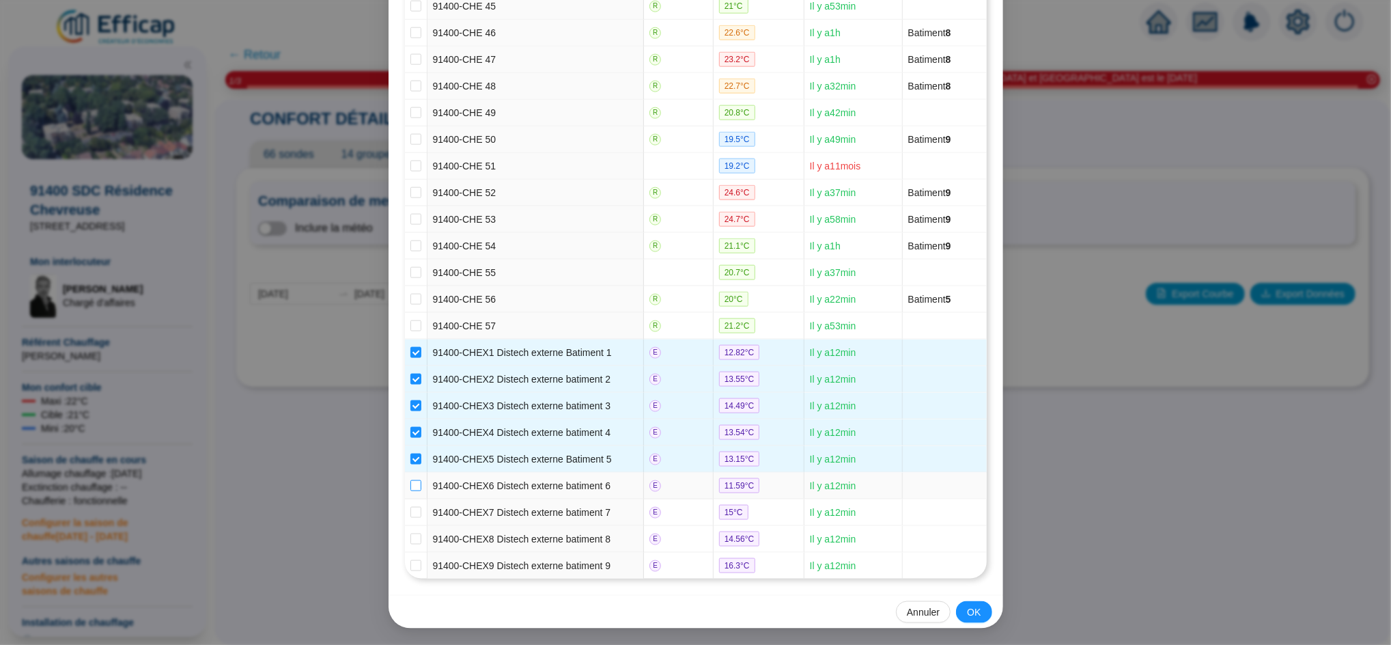
click at [410, 482] on input "checkbox" at bounding box center [415, 485] width 11 height 11
checkbox input "true"
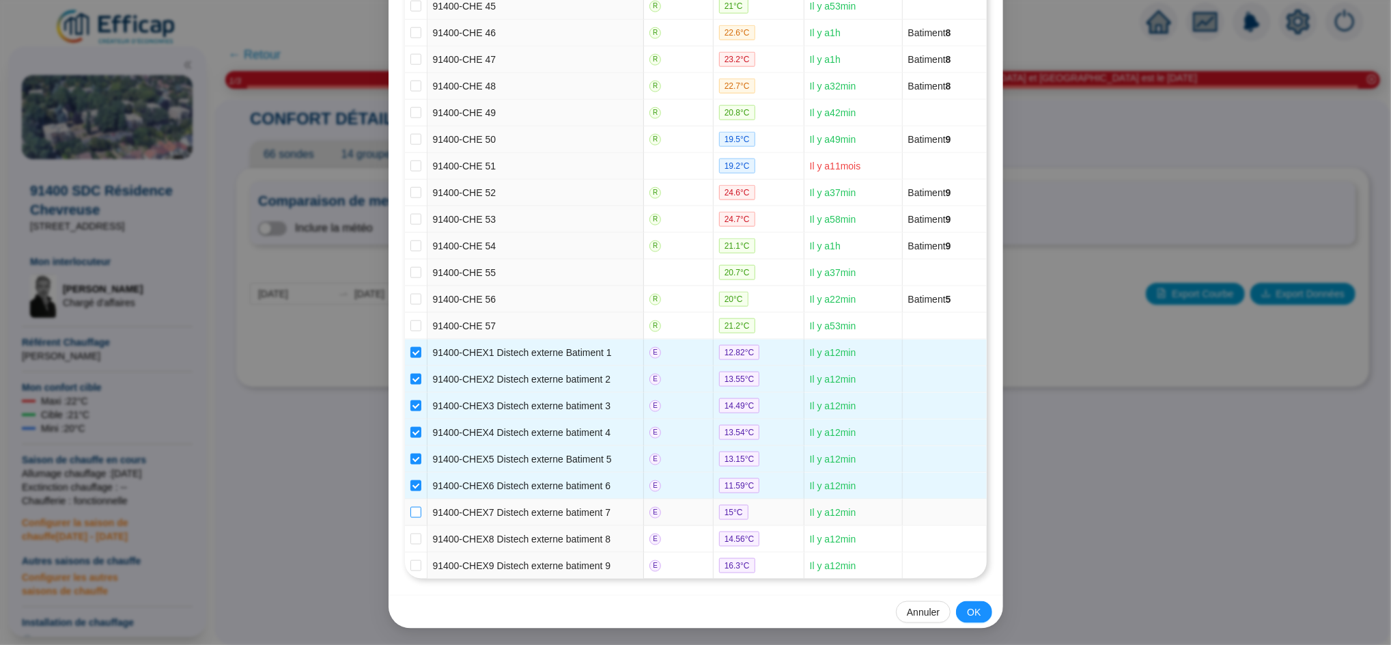
click at [410, 510] on input "checkbox" at bounding box center [415, 512] width 11 height 11
checkbox input "true"
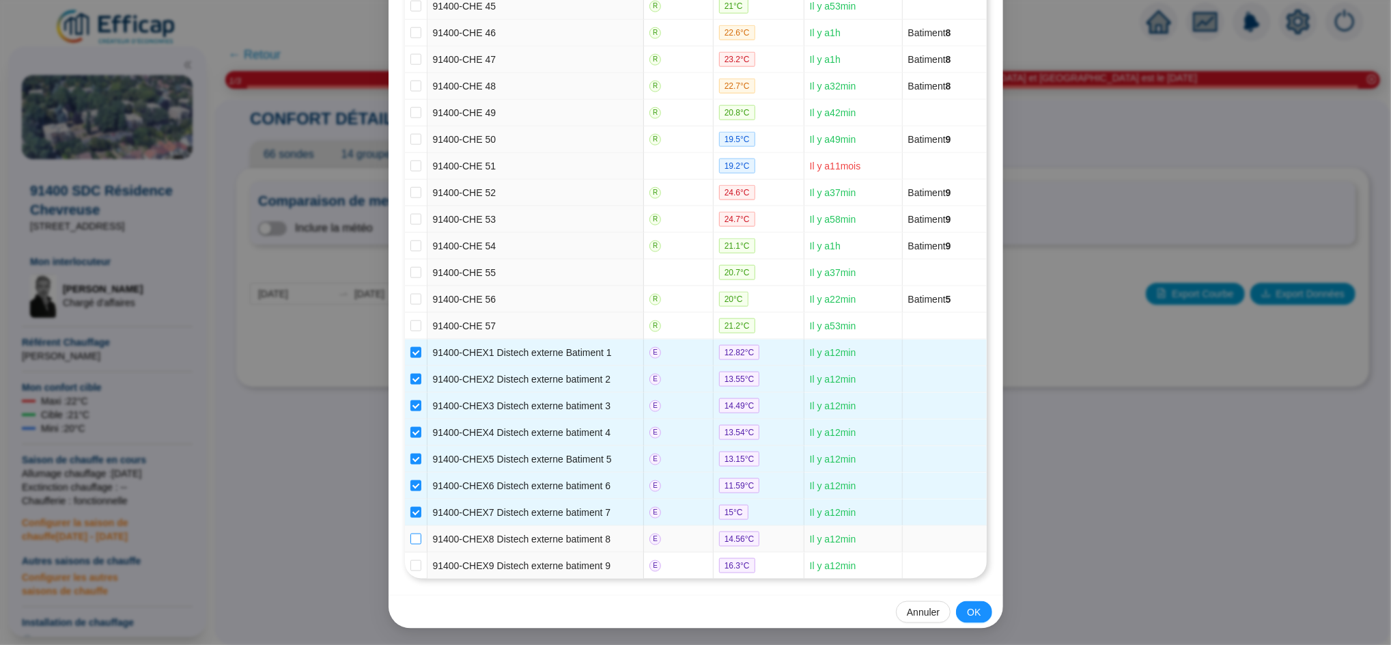
click at [410, 535] on input "checkbox" at bounding box center [415, 538] width 11 height 11
checkbox input "true"
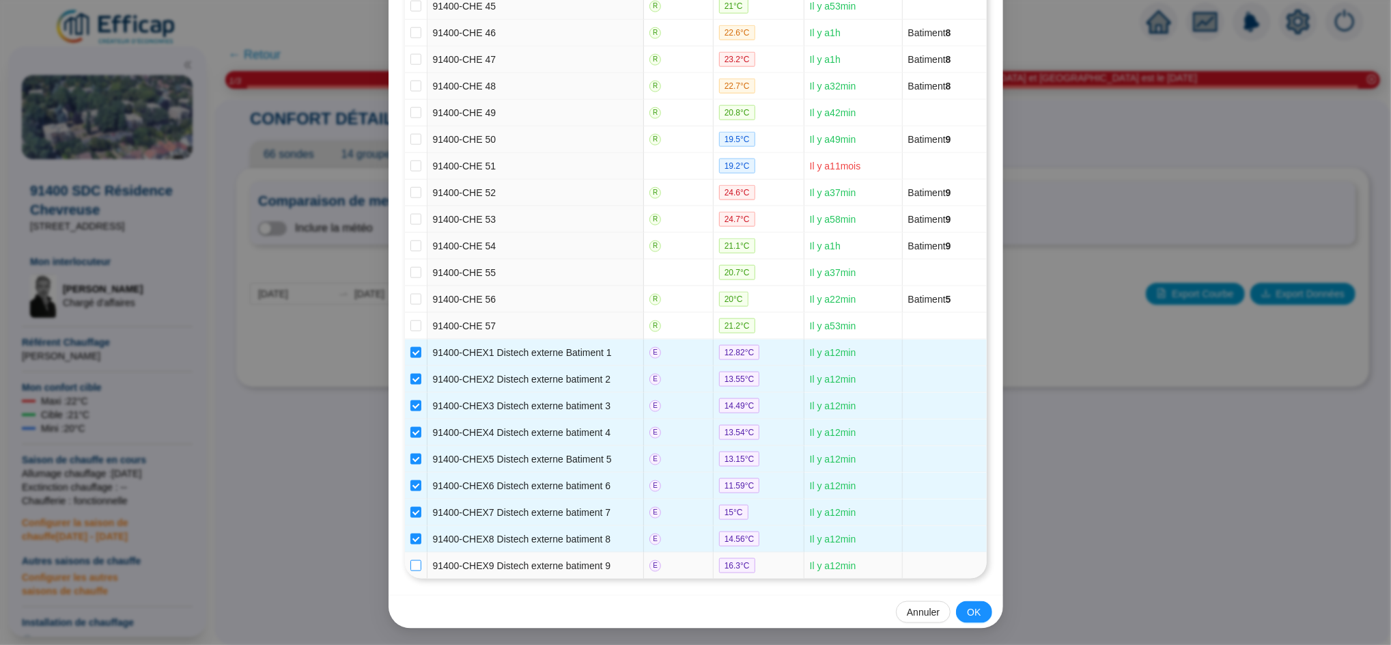
click at [410, 565] on input "checkbox" at bounding box center [415, 565] width 11 height 11
checkbox input "true"
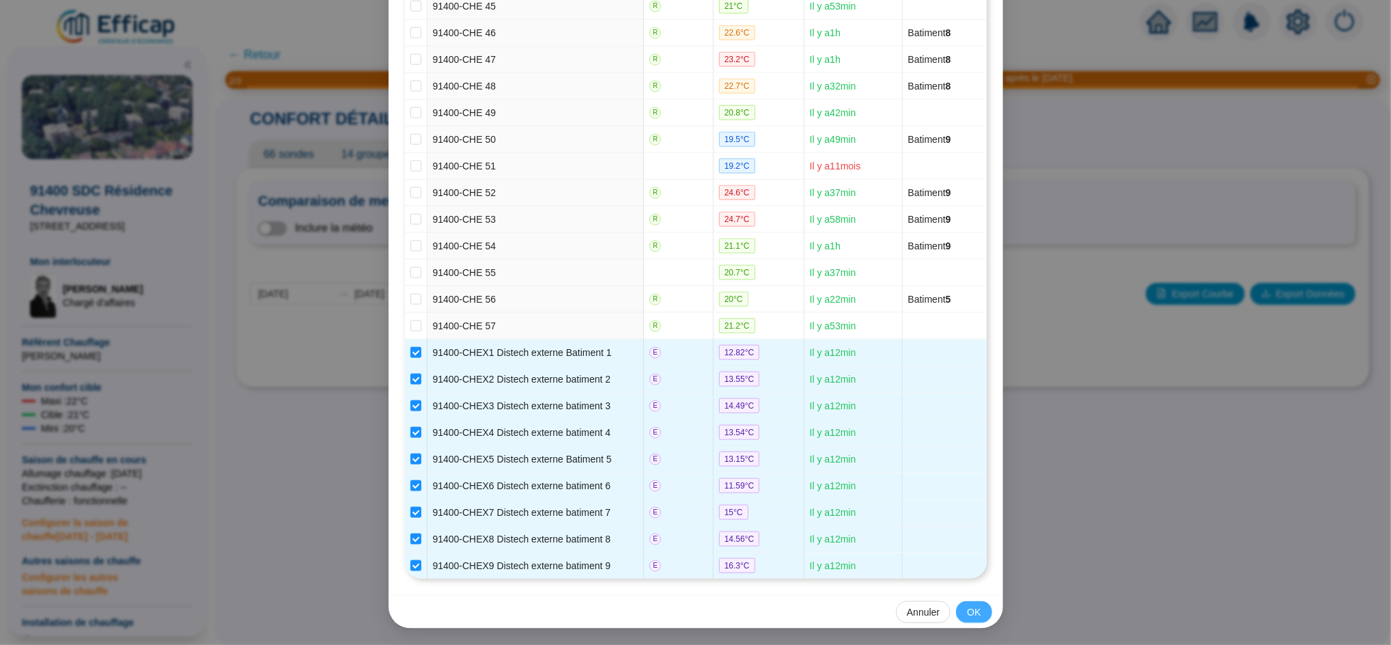
click at [964, 619] on button "OK" at bounding box center [974, 612] width 36 height 22
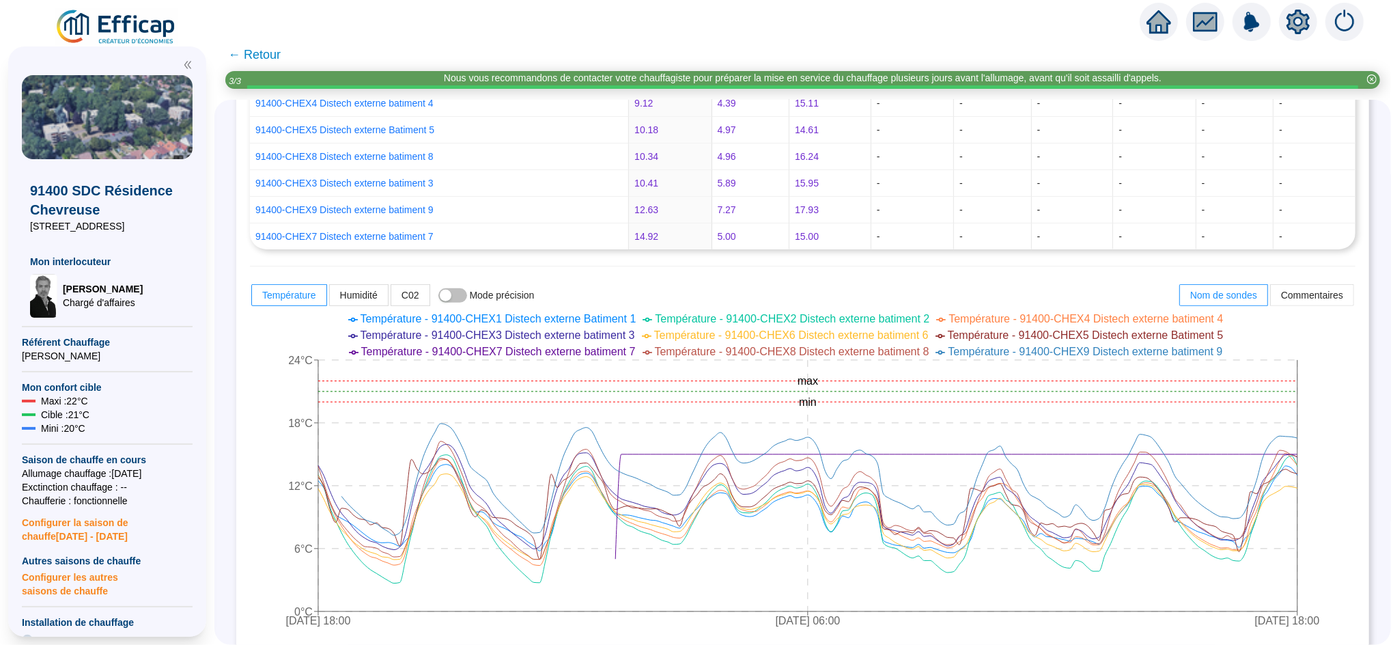
scroll to position [406, 0]
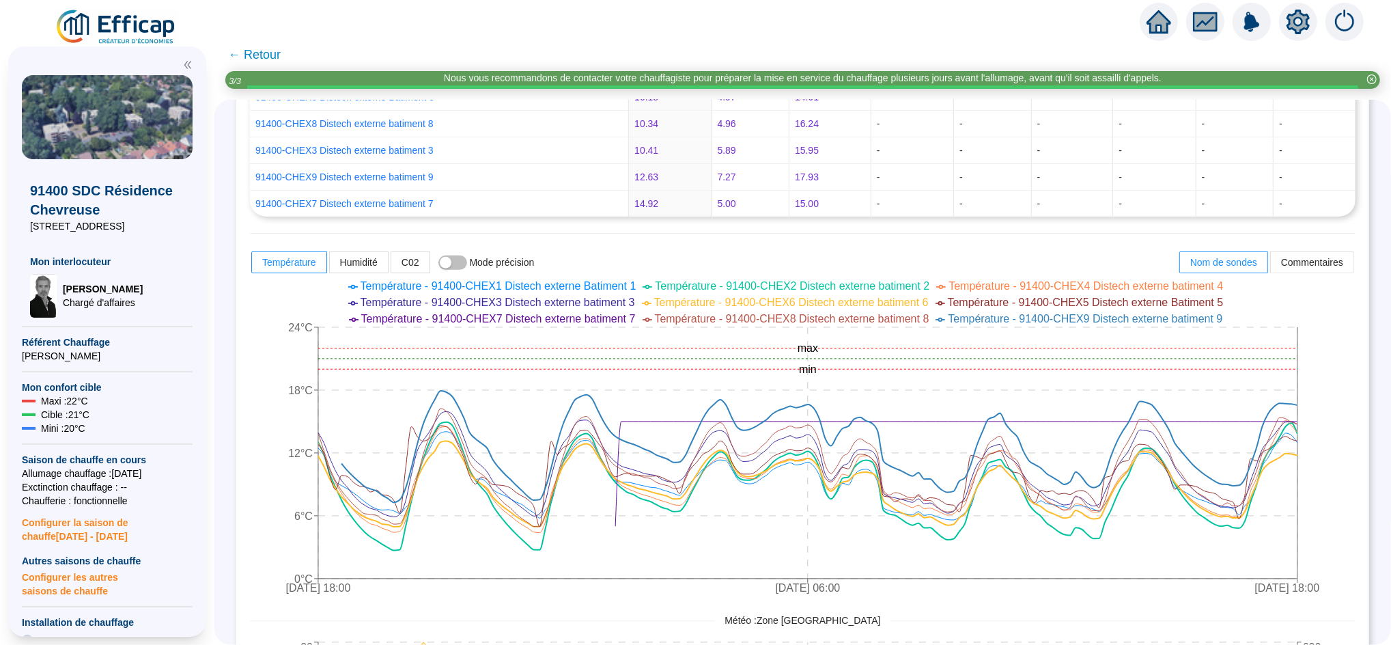
click at [773, 301] on span "Température - 91400-CHEX6 Distech externe batiment 6" at bounding box center [791, 302] width 275 height 12
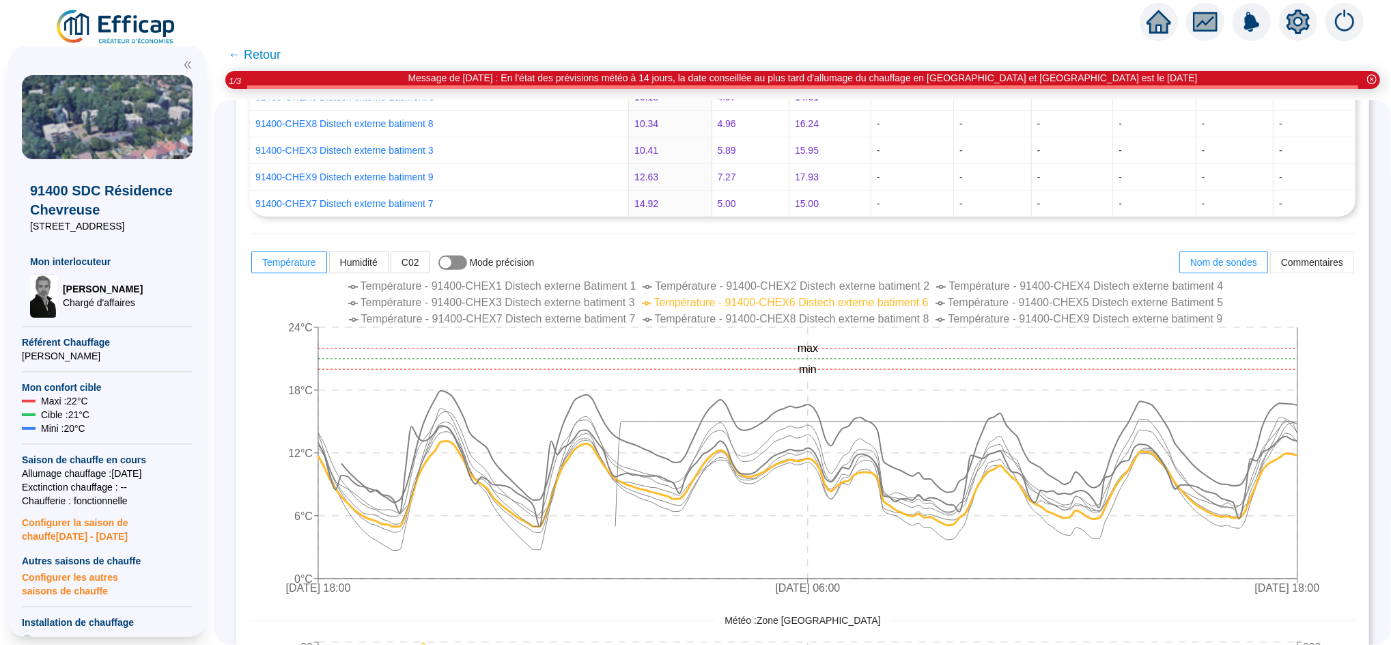
click at [467, 267] on span "button" at bounding box center [452, 262] width 29 height 14
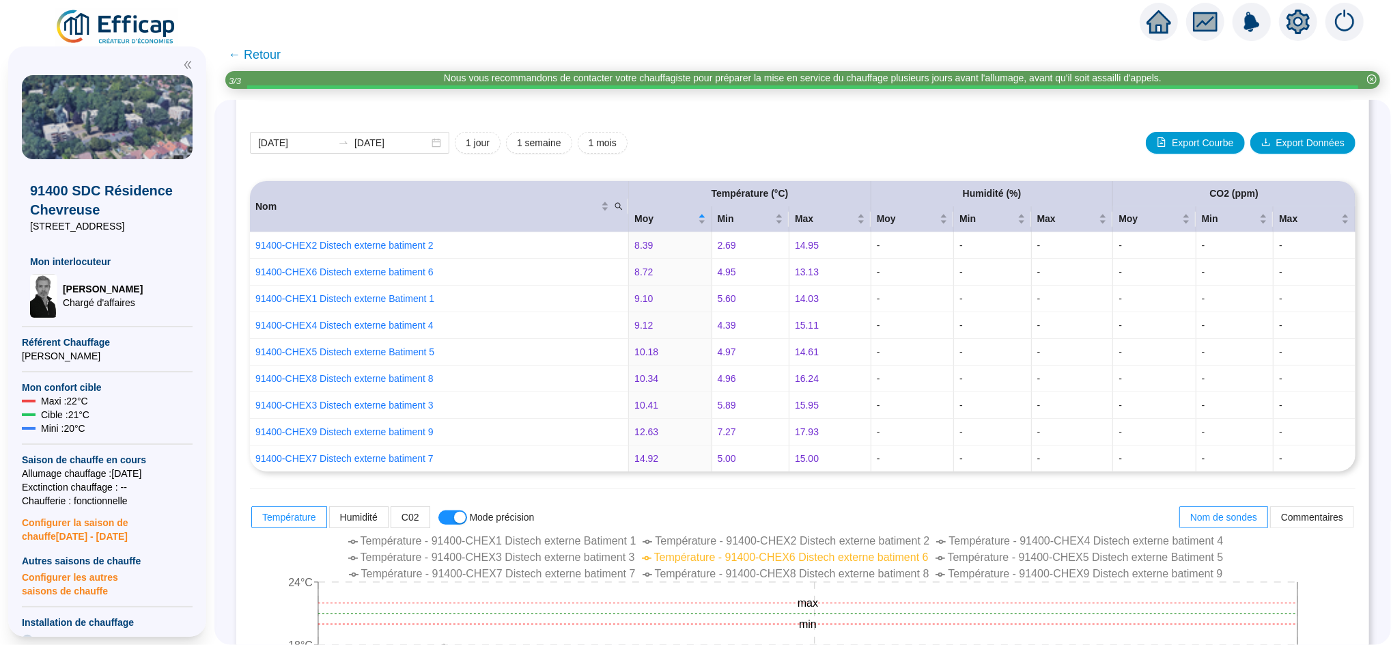
scroll to position [16, 0]
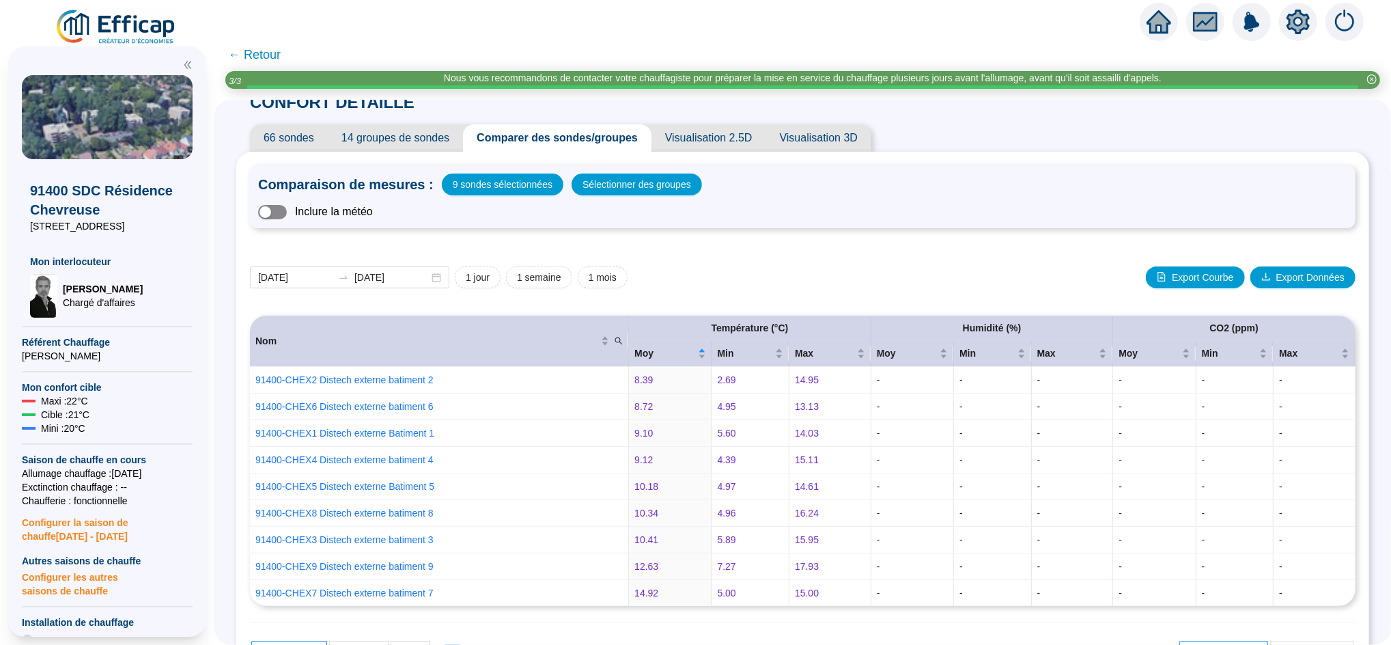
click at [287, 212] on span "button" at bounding box center [272, 212] width 29 height 14
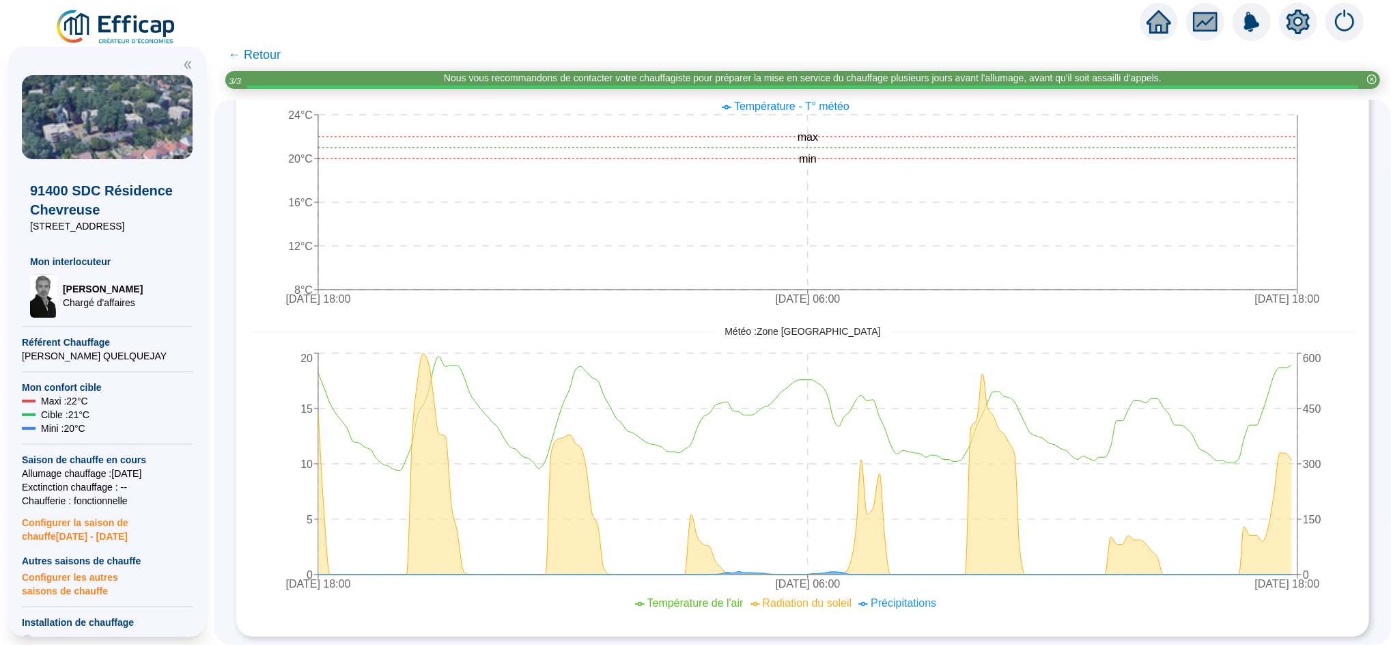
scroll to position [386, 0]
